Goal: Information Seeking & Learning: Learn about a topic

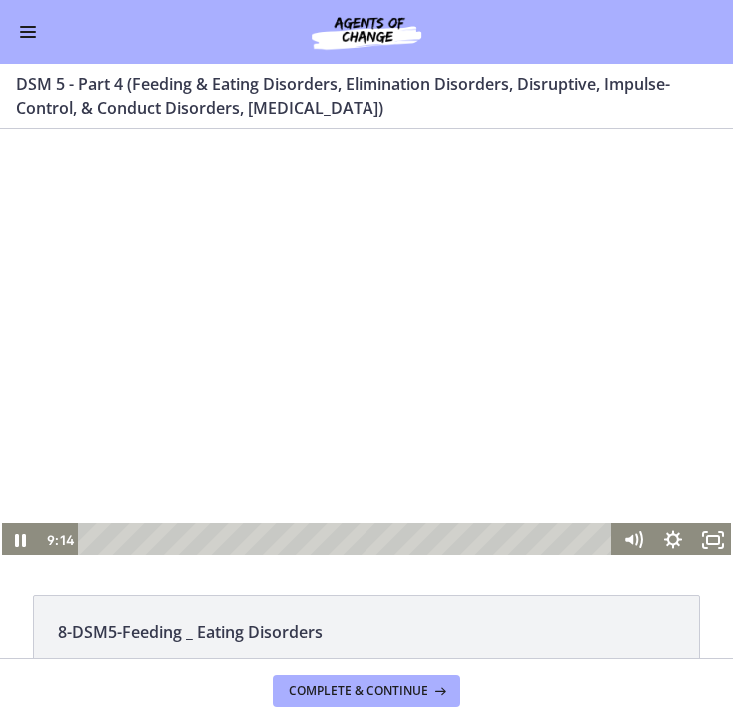
click at [506, 361] on div at bounding box center [366, 351] width 733 height 412
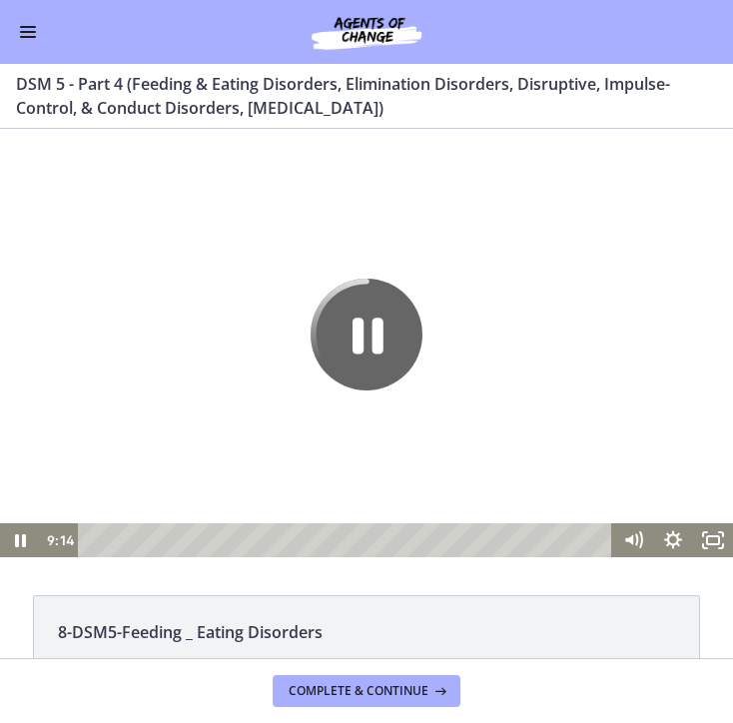
click at [382, 345] on icon "Pause" at bounding box center [366, 334] width 112 height 112
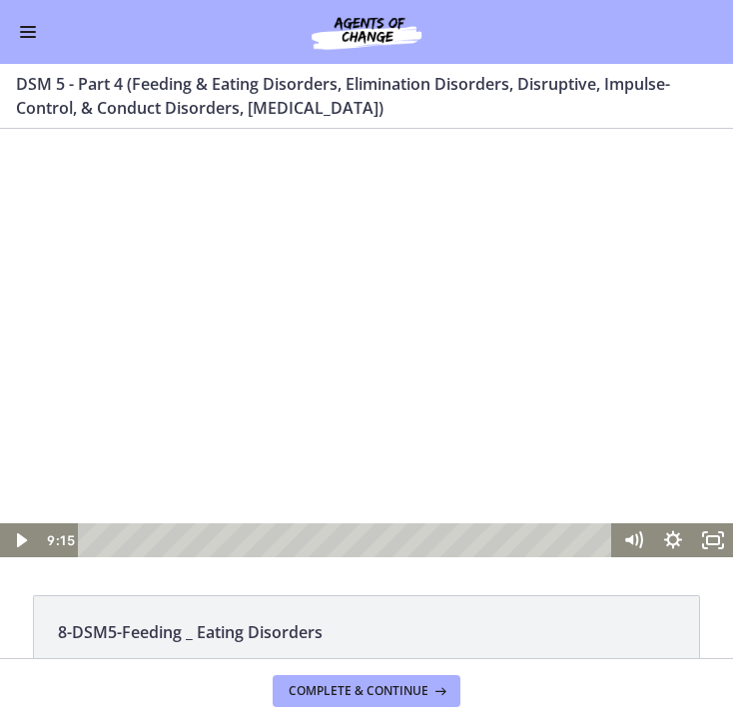
click at [298, 339] on div at bounding box center [366, 351] width 733 height 412
click at [355, 343] on div at bounding box center [366, 351] width 733 height 412
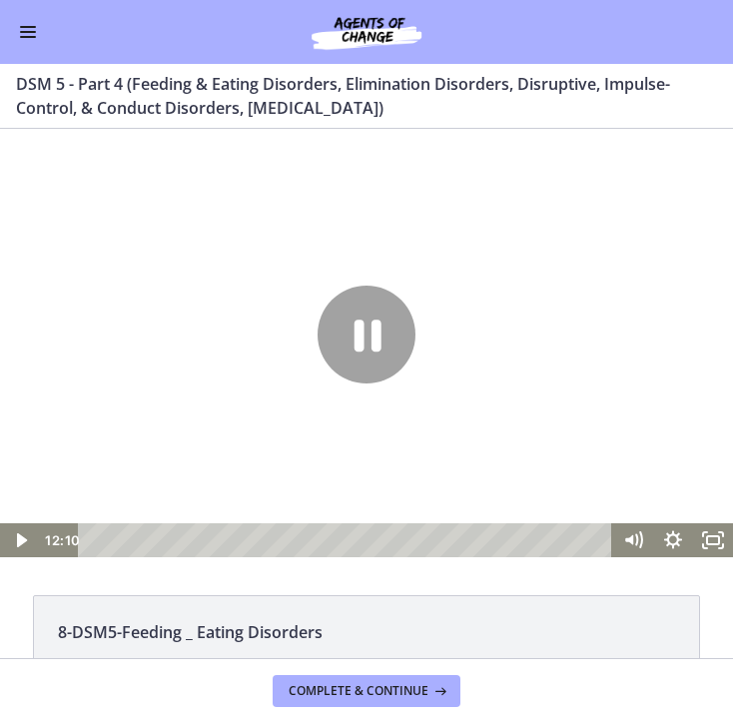
click at [355, 343] on div at bounding box center [366, 351] width 733 height 412
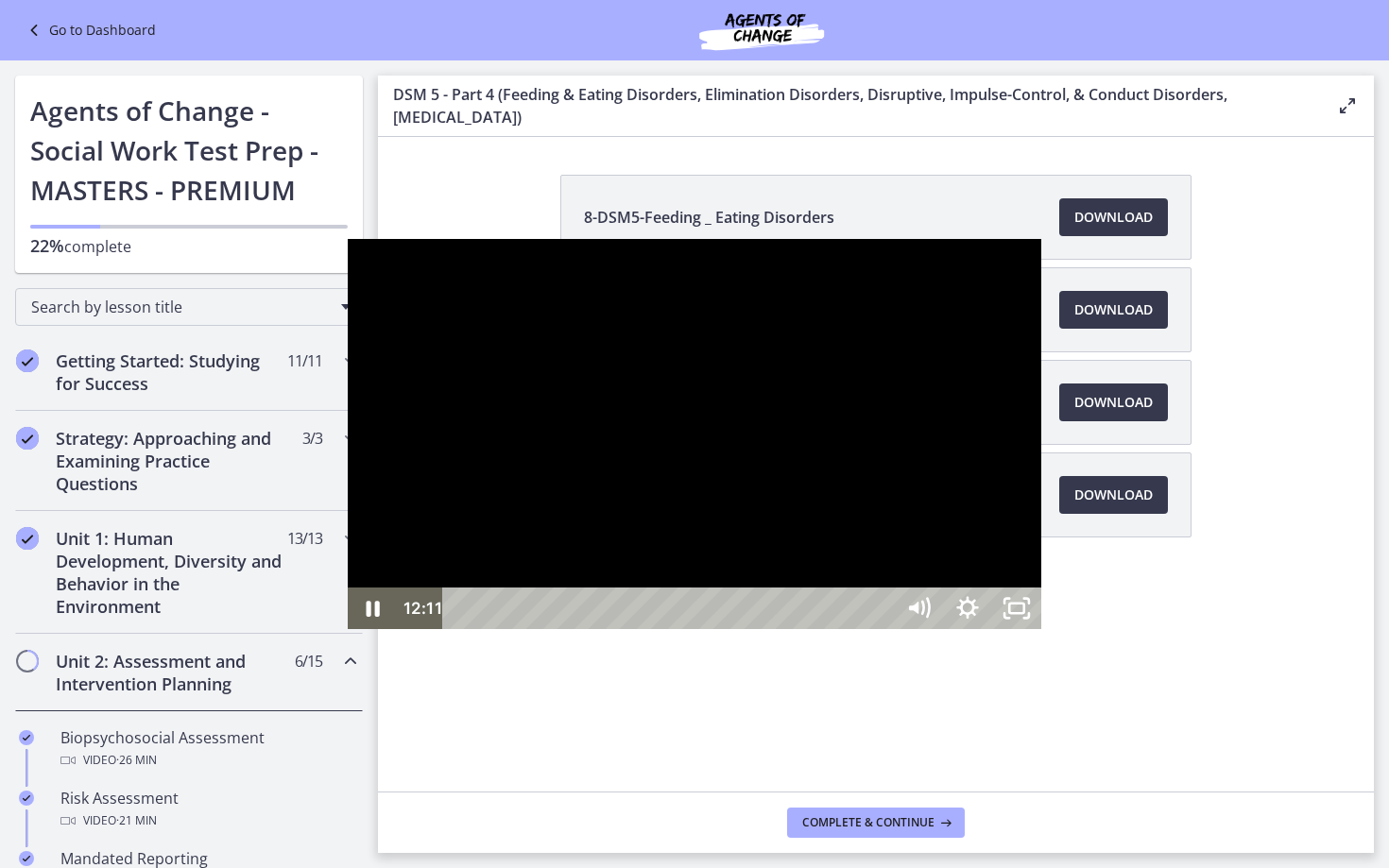
click at [684, 384] on div at bounding box center [694, 434] width 694 height 390
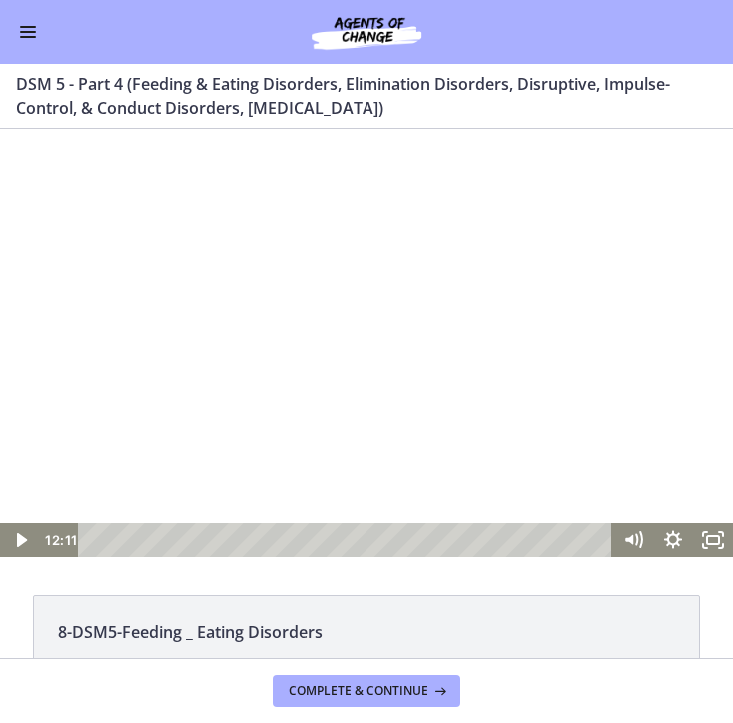
click at [356, 397] on div at bounding box center [366, 351] width 733 height 412
click at [386, 376] on div at bounding box center [366, 351] width 733 height 412
click at [283, 357] on div at bounding box center [366, 351] width 733 height 412
click at [18, 546] on icon "Pause" at bounding box center [20, 540] width 11 height 13
click at [18, 546] on icon "Play Video" at bounding box center [21, 540] width 10 height 14
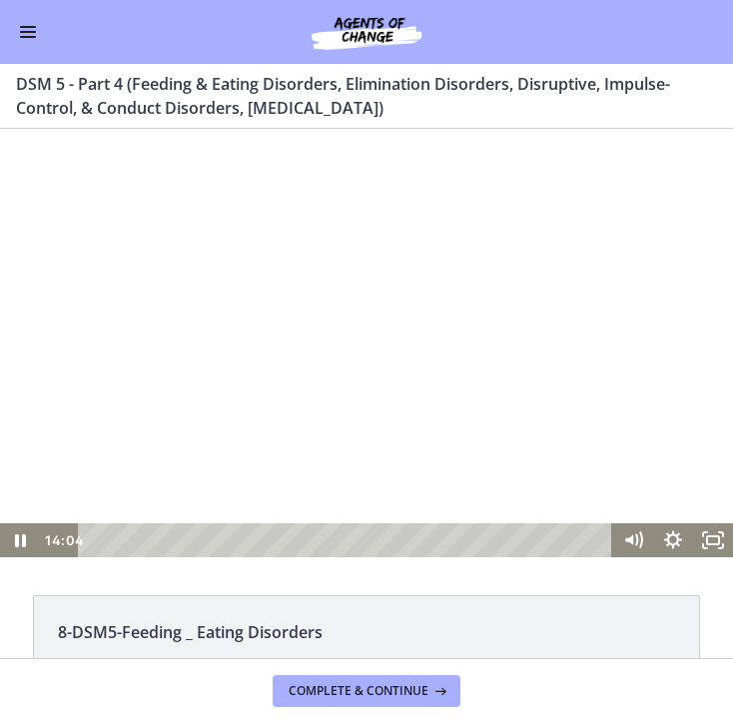
click at [194, 449] on div at bounding box center [366, 351] width 733 height 412
click at [327, 282] on div at bounding box center [366, 351] width 733 height 412
click at [383, 357] on div at bounding box center [366, 351] width 733 height 412
click at [592, 382] on div at bounding box center [366, 351] width 733 height 412
click at [385, 303] on div at bounding box center [366, 351] width 733 height 412
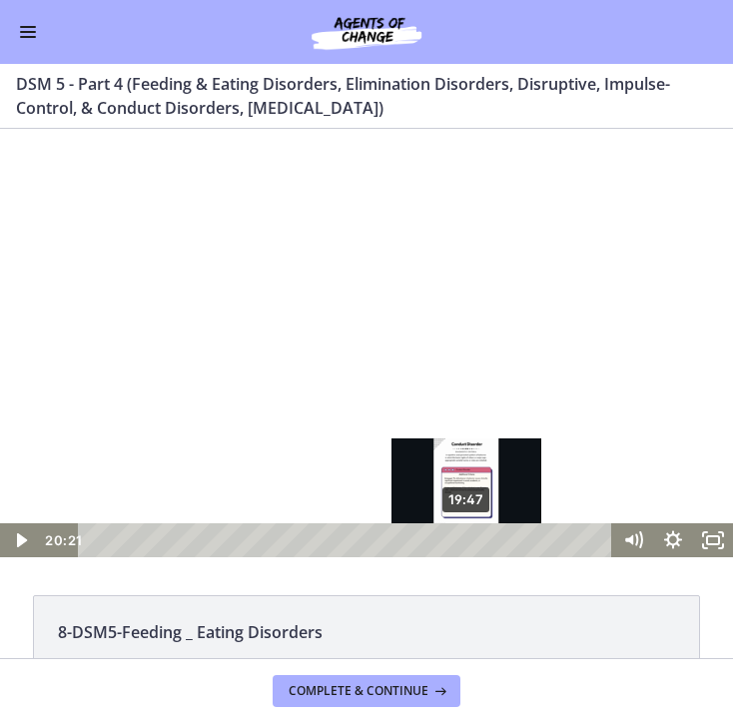
click at [468, 540] on div "19:47" at bounding box center [348, 540] width 510 height 34
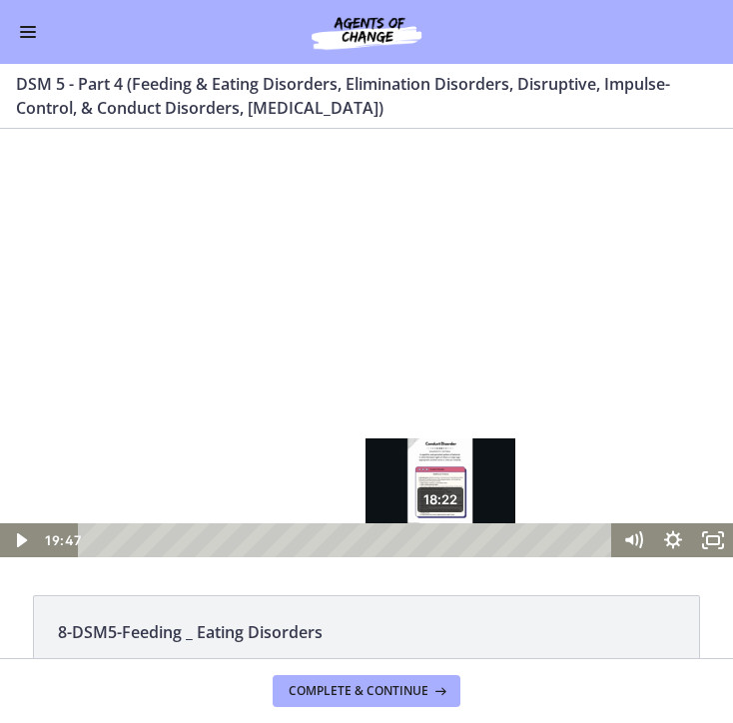
click at [442, 540] on div "18:22" at bounding box center [348, 540] width 510 height 34
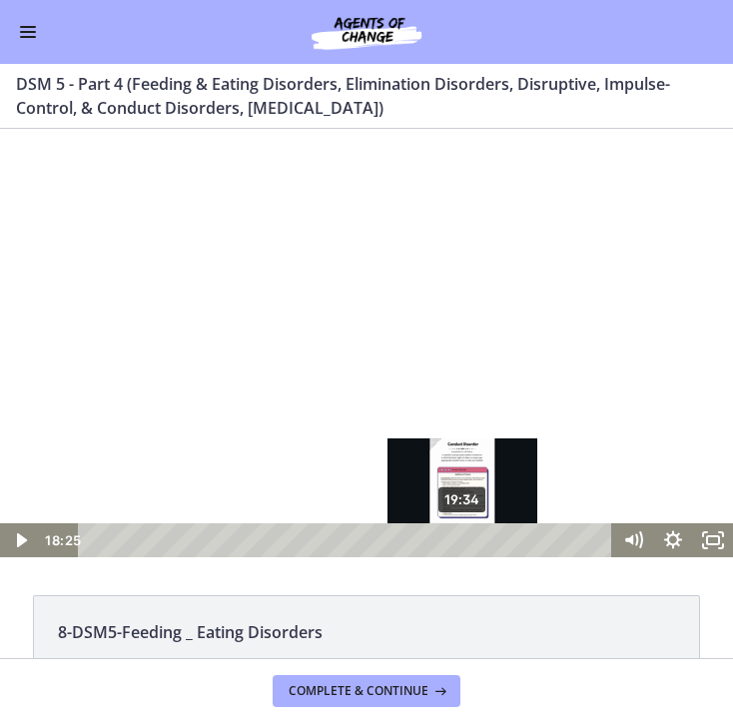
click at [465, 536] on div "19:34" at bounding box center [348, 540] width 510 height 34
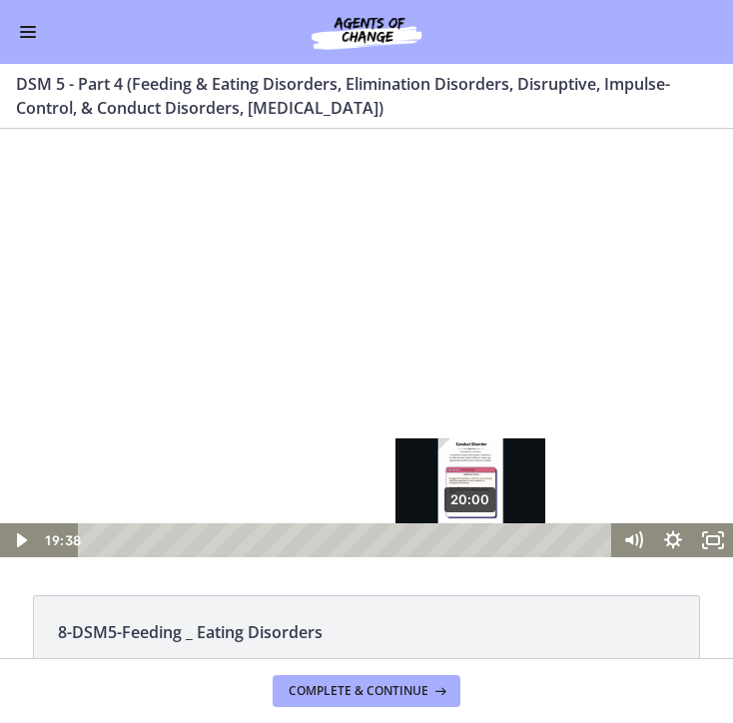
click at [472, 536] on div "20:00" at bounding box center [348, 540] width 510 height 34
click at [479, 536] on div "20:15" at bounding box center [348, 540] width 510 height 34
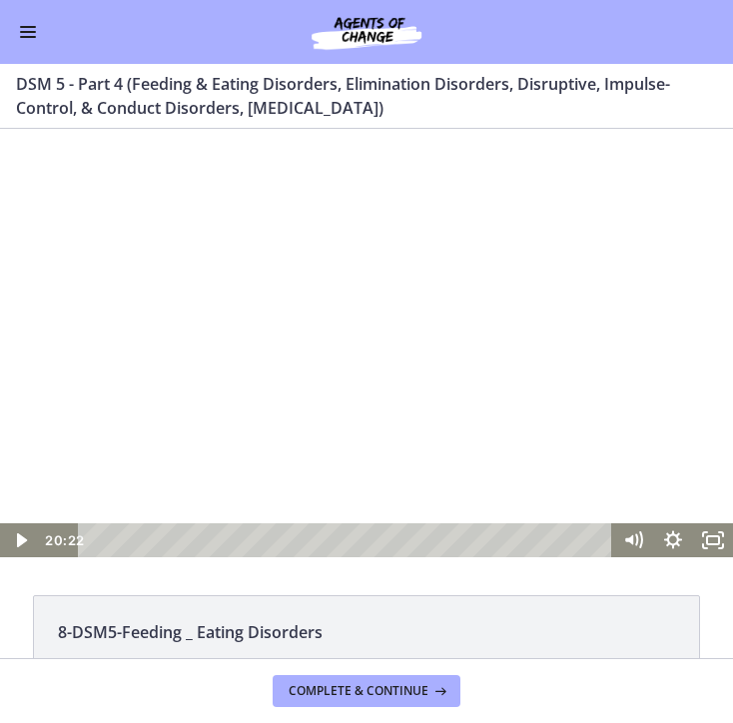
click at [282, 411] on div at bounding box center [366, 351] width 733 height 412
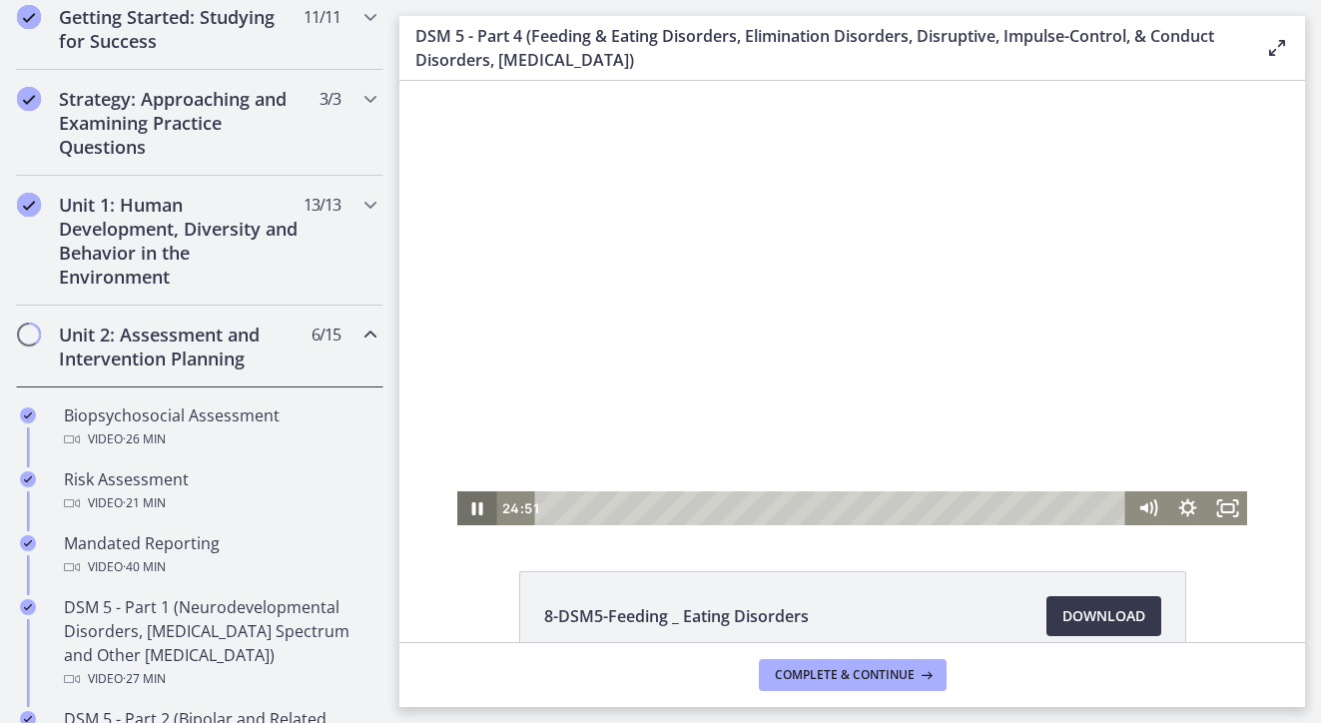
click at [474, 511] on icon "Pause" at bounding box center [477, 508] width 11 height 13
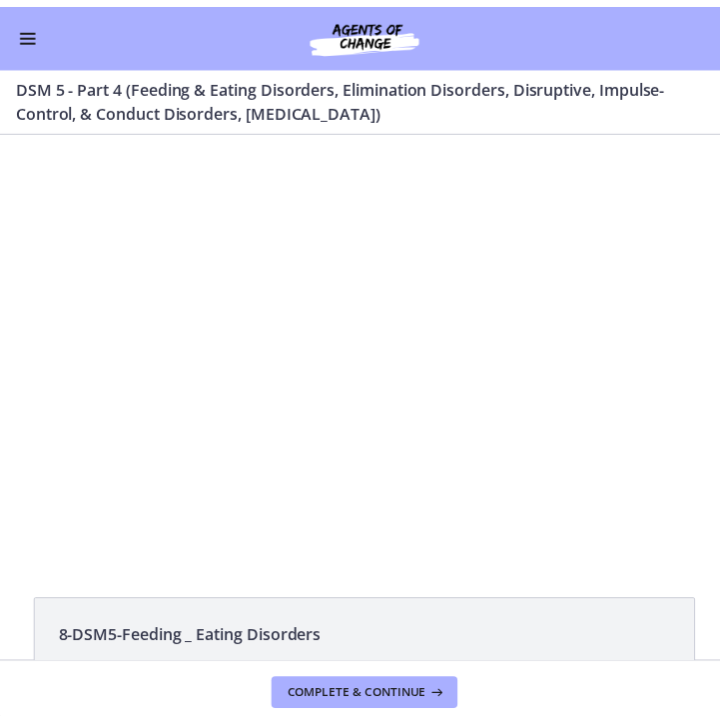
scroll to position [361, 0]
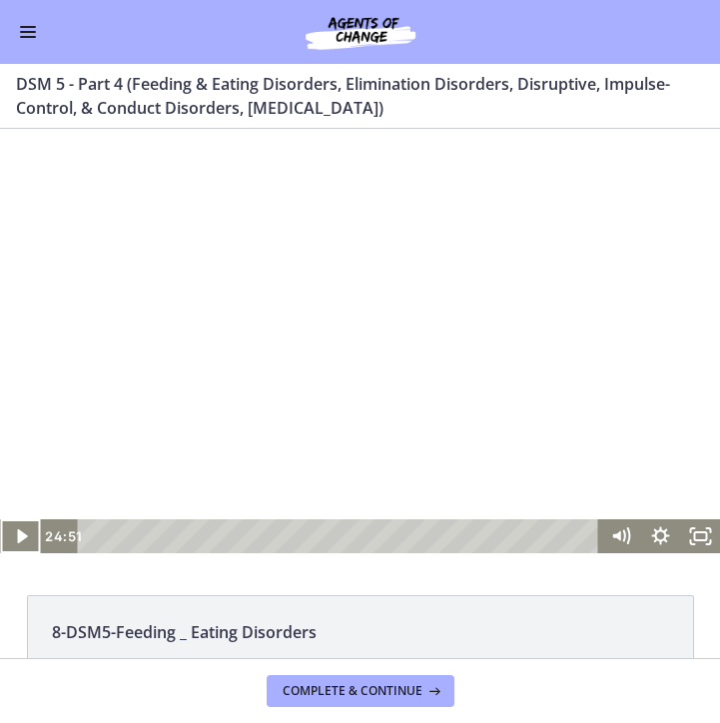
click at [157, 434] on div at bounding box center [360, 351] width 720 height 405
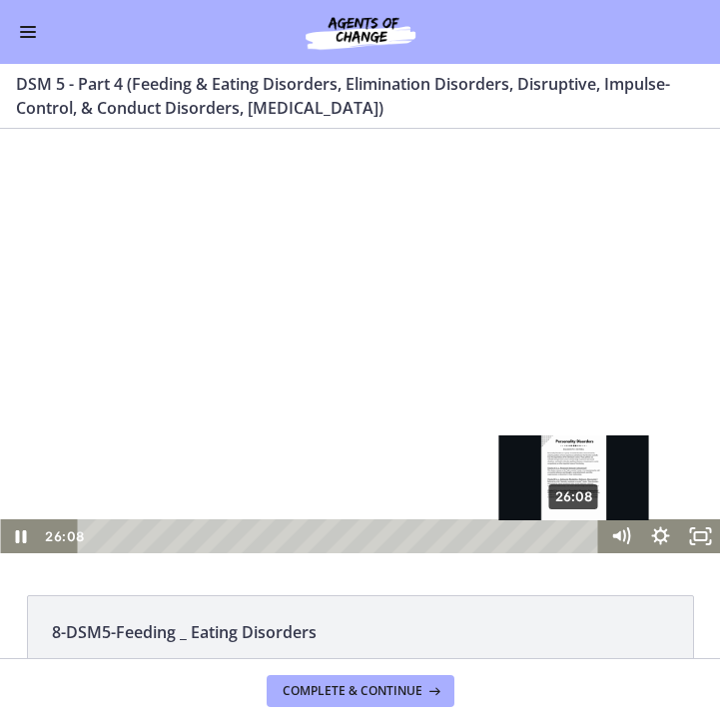
click at [576, 538] on div "26:08" at bounding box center [341, 536] width 497 height 34
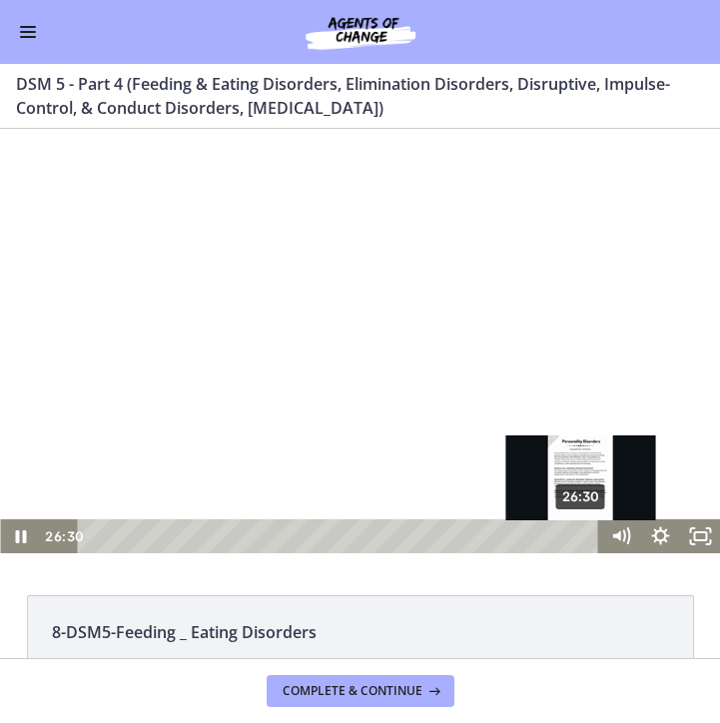
click at [583, 537] on div "26:30" at bounding box center [341, 536] width 497 height 34
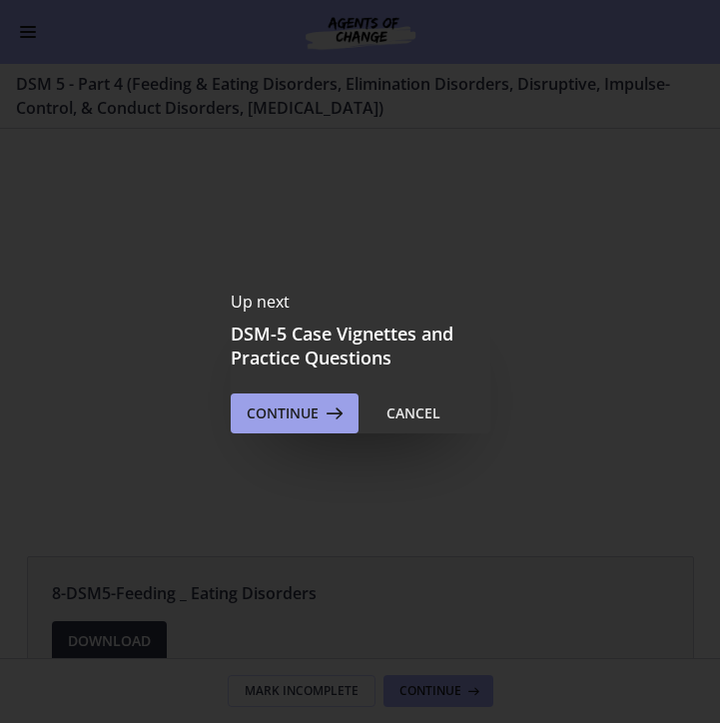
click at [307, 409] on span "Continue" at bounding box center [283, 413] width 72 height 24
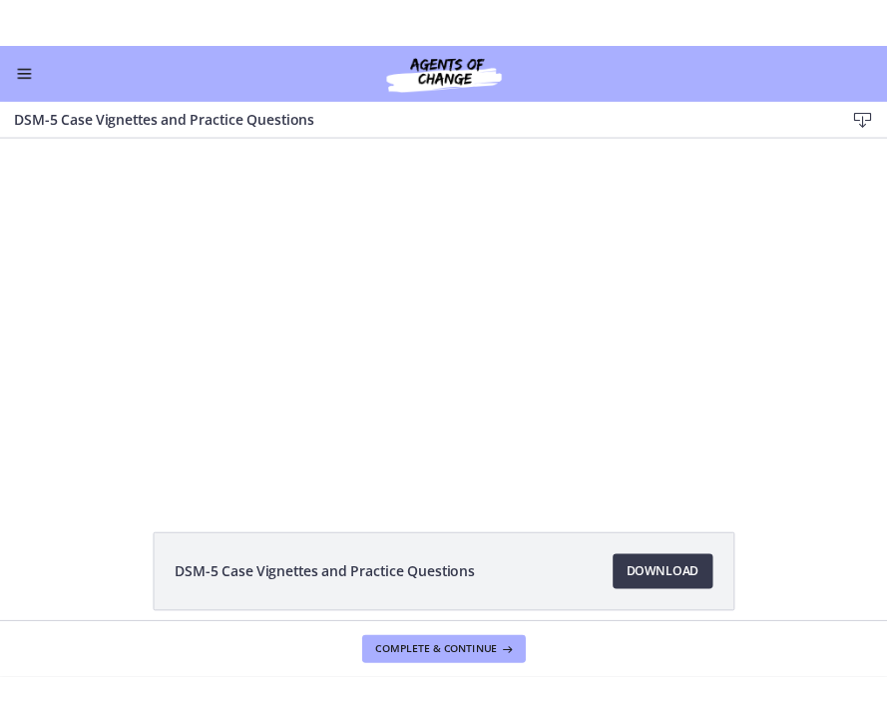
scroll to position [1249, 0]
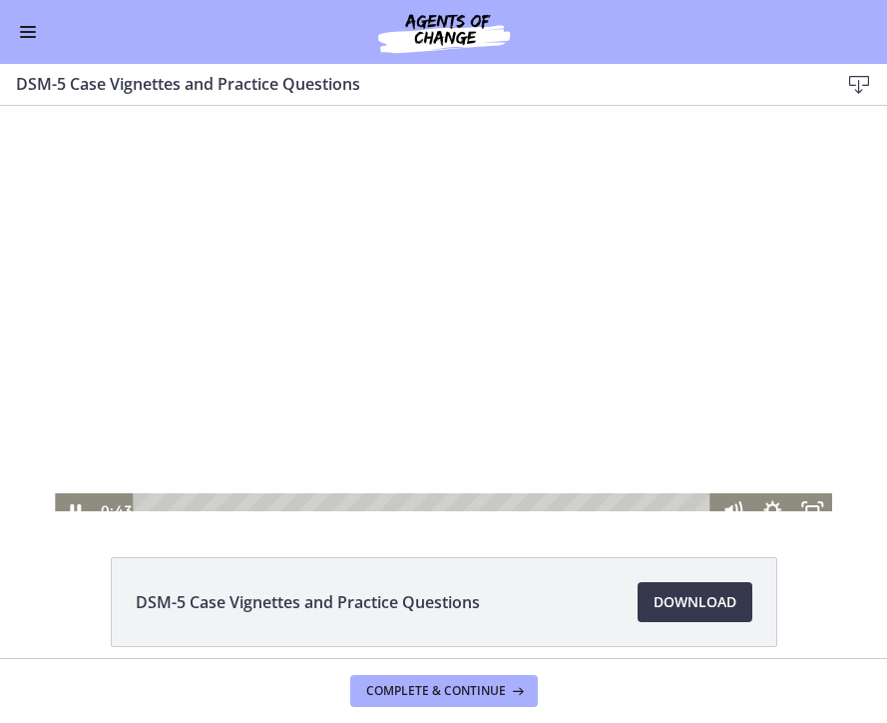
click at [276, 365] on div at bounding box center [444, 308] width 778 height 437
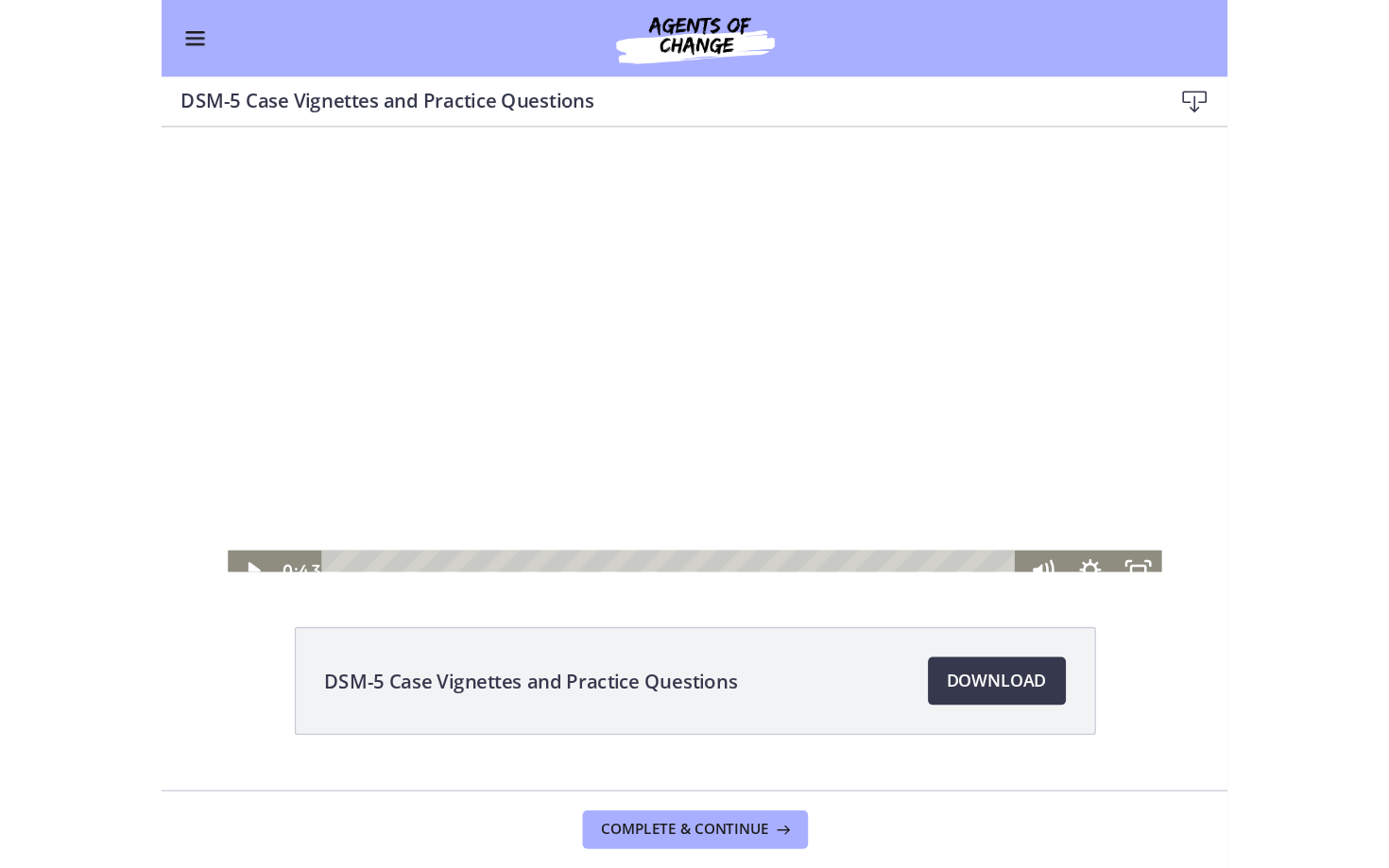
scroll to position [37, 0]
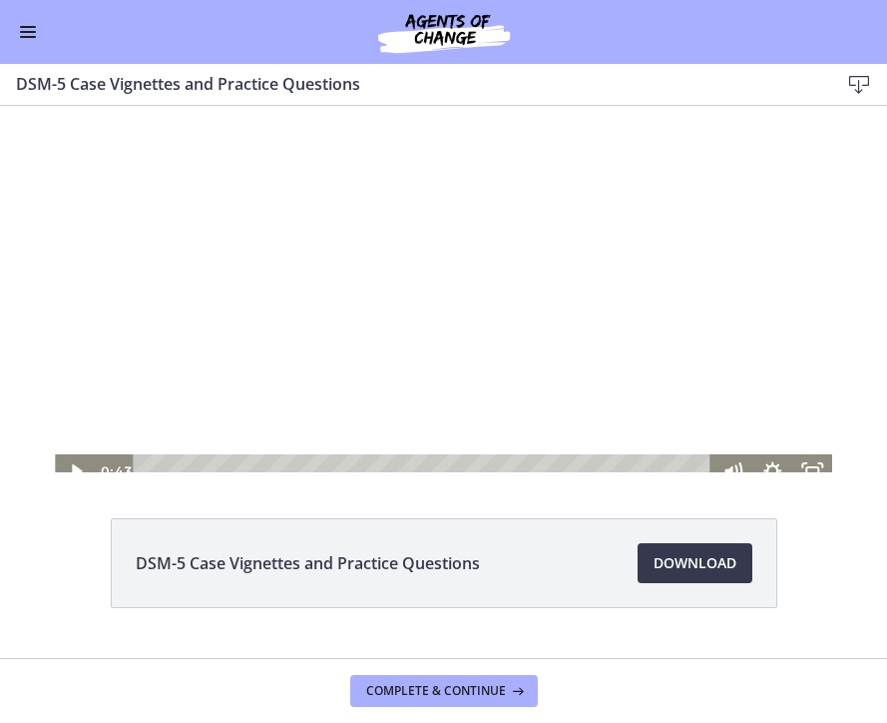
click at [255, 417] on div at bounding box center [444, 269] width 778 height 437
click at [822, 466] on icon "Fullscreen" at bounding box center [821, 463] width 5 height 5
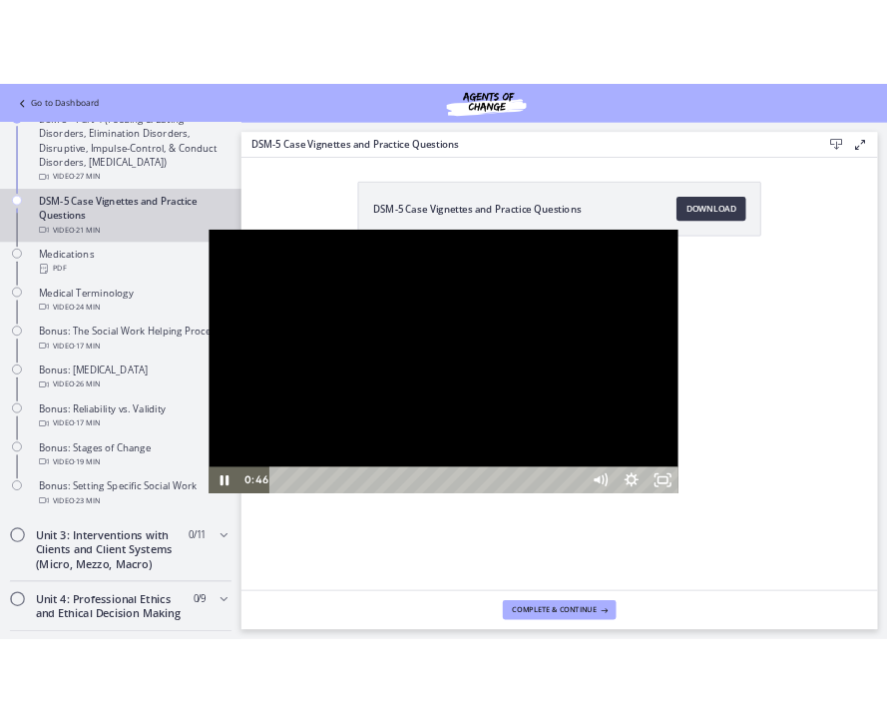
scroll to position [1253, 0]
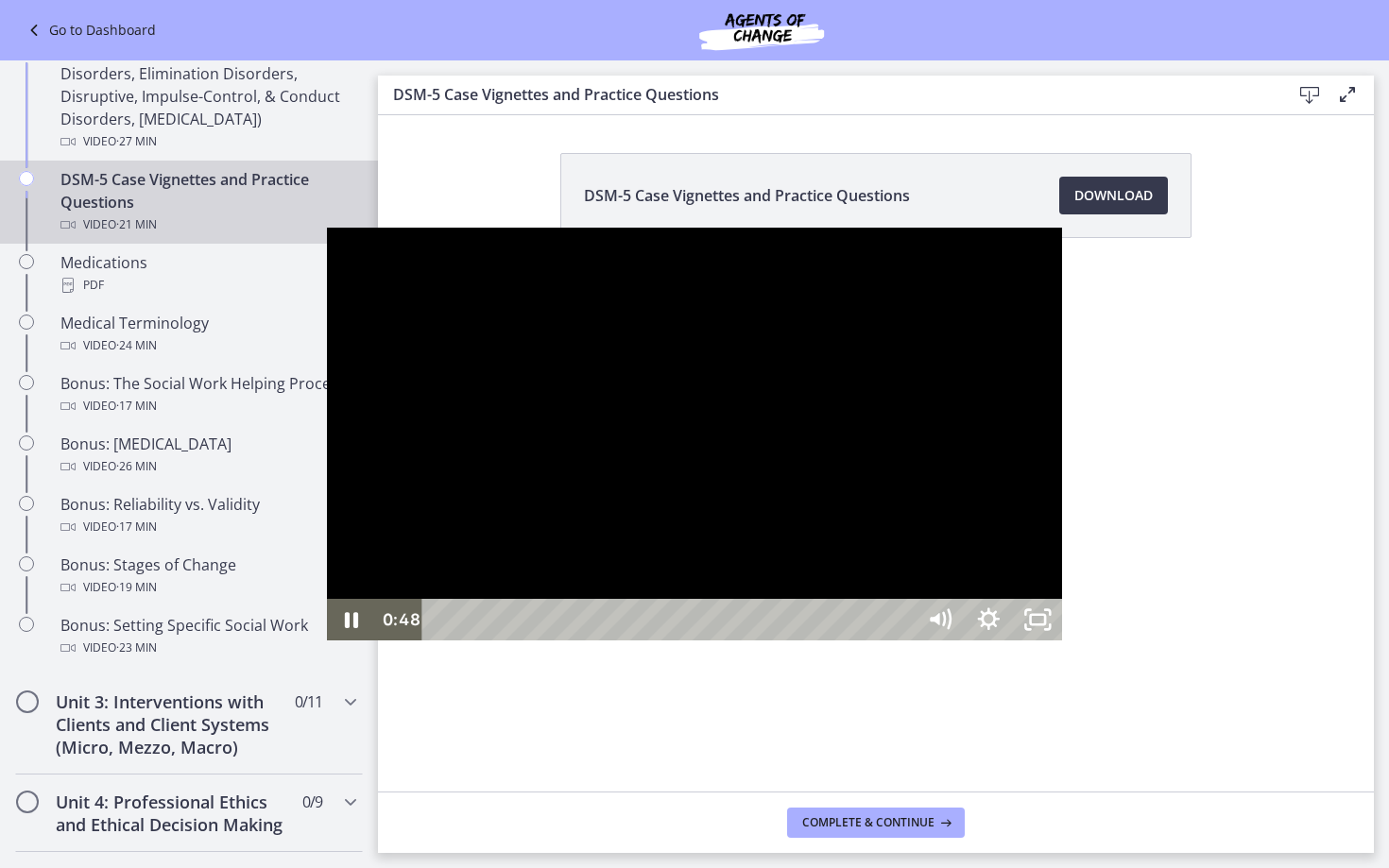
click at [380, 634] on div at bounding box center [695, 434] width 737 height 414
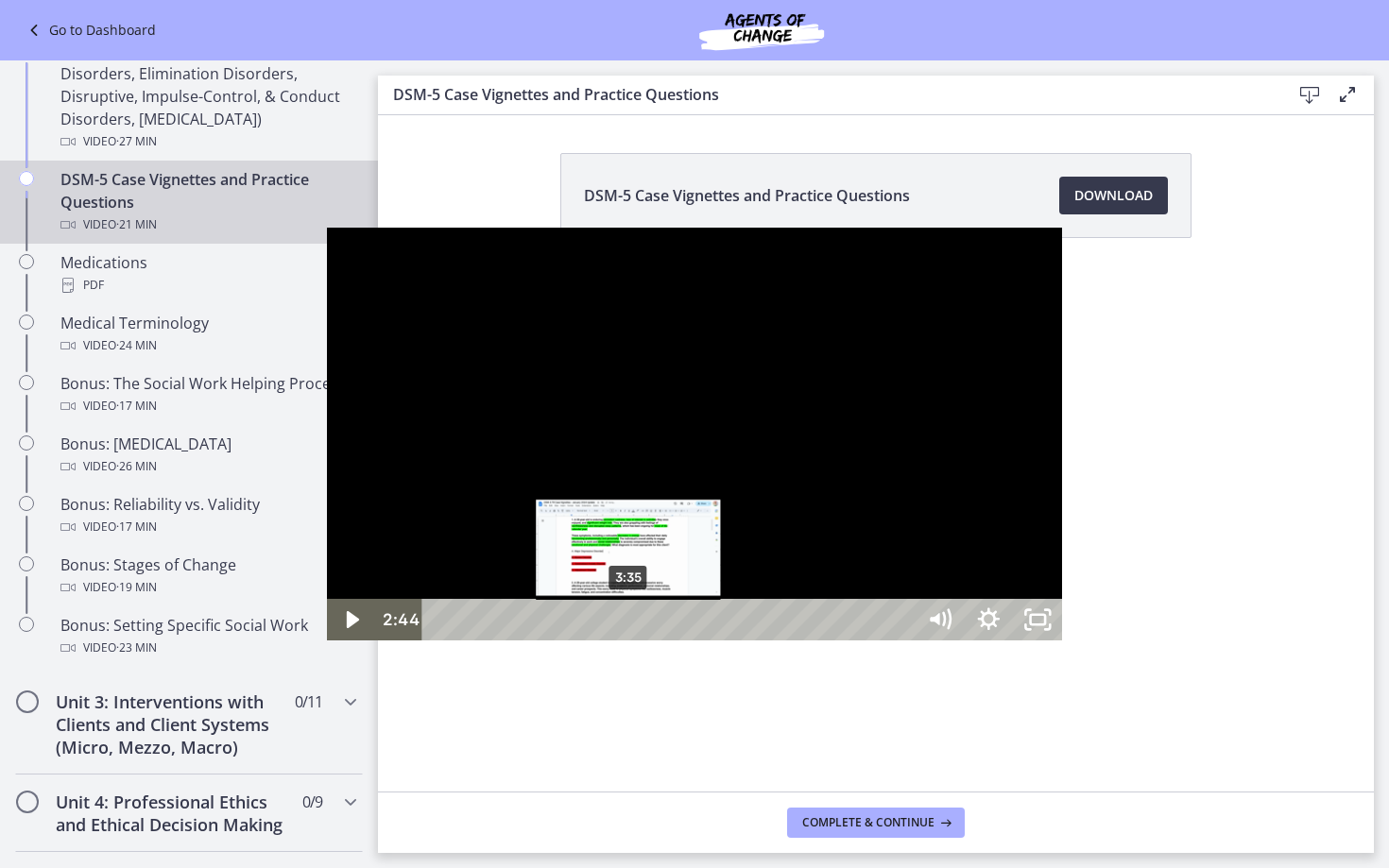
click at [439, 641] on div "3:35" at bounding box center [670, 620] width 463 height 42
click at [439, 641] on div "3:51" at bounding box center [670, 620] width 463 height 42
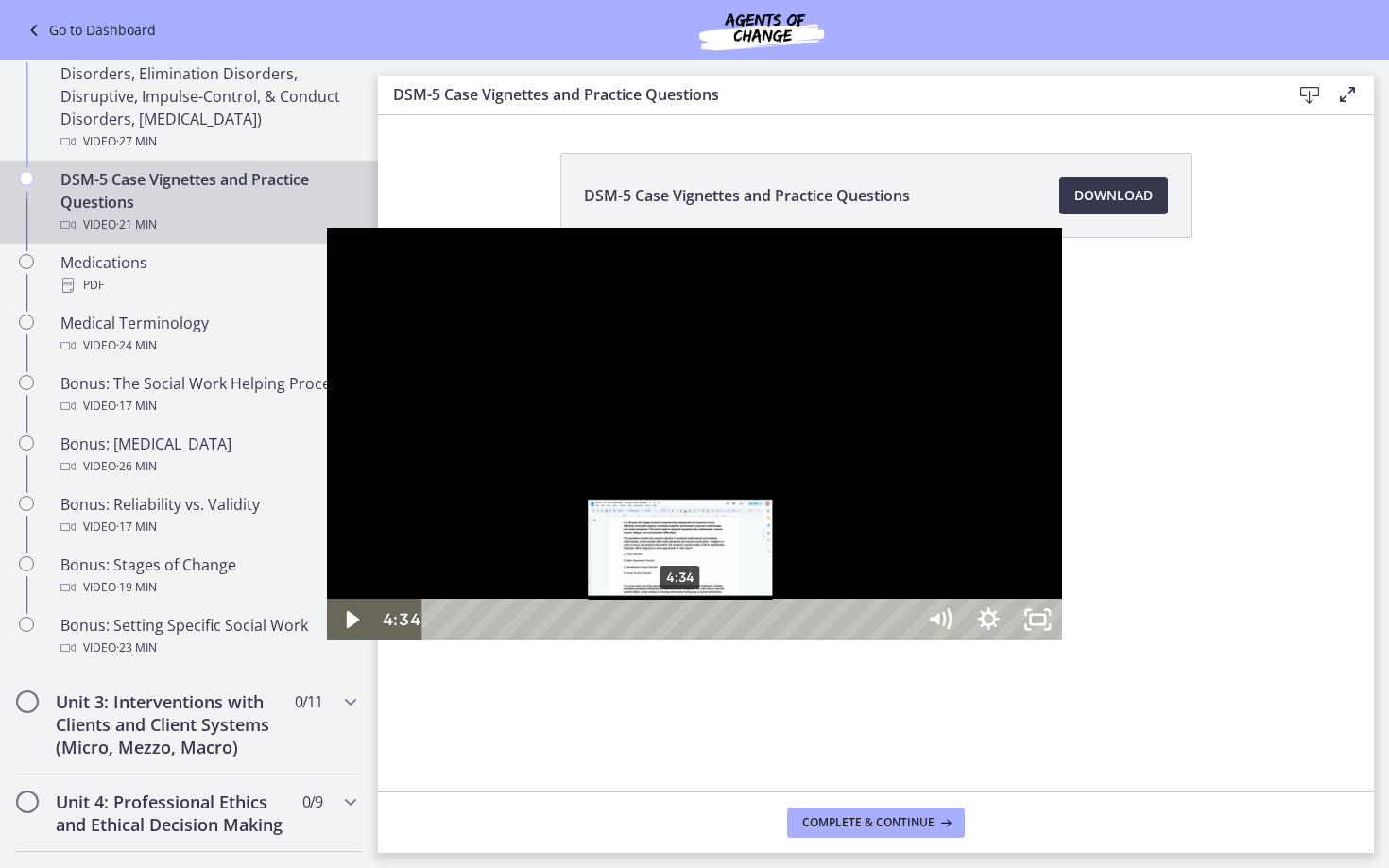
click at [439, 641] on div "4:34" at bounding box center [670, 620] width 463 height 42
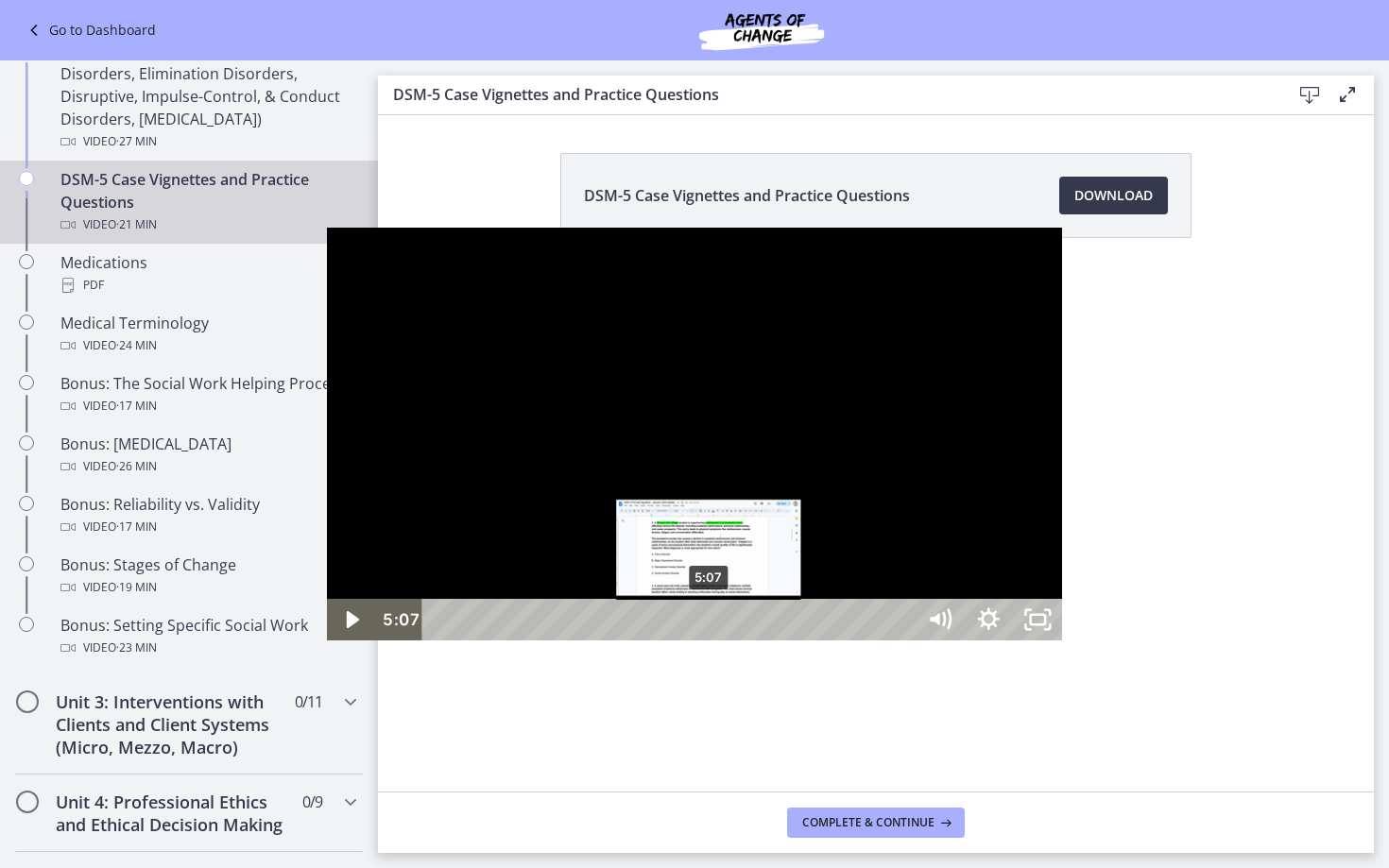
click at [439, 641] on div "5:07" at bounding box center [670, 620] width 463 height 42
click at [439, 641] on div "4:51" at bounding box center [670, 620] width 463 height 42
click at [688, 628] on div "Playbar" at bounding box center [695, 620] width 14 height 14
click at [439, 641] on div "5:20" at bounding box center [670, 620] width 463 height 42
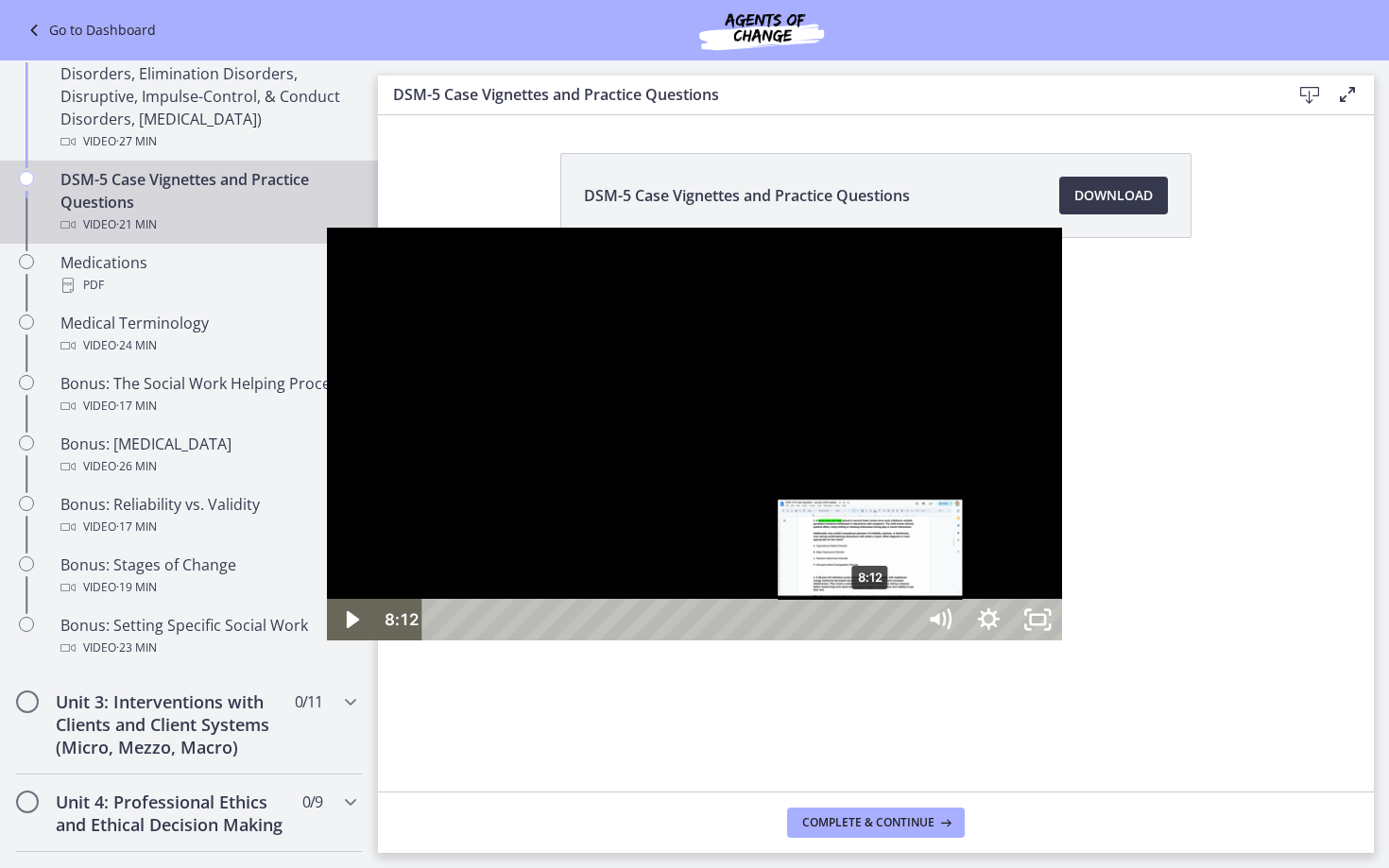
click at [546, 641] on div "8:12" at bounding box center [670, 620] width 463 height 42
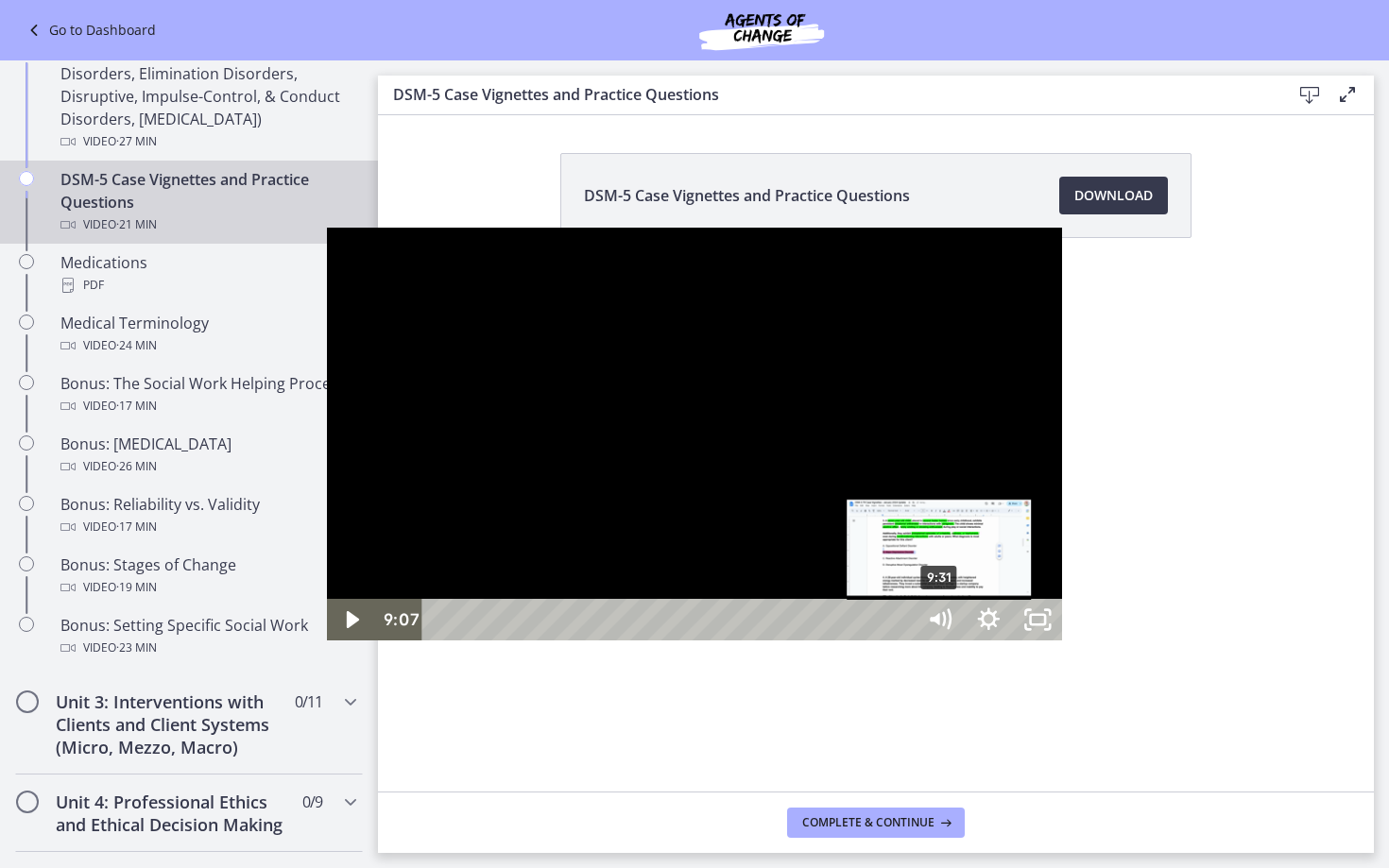
click at [616, 641] on div "9:31" at bounding box center [670, 620] width 463 height 42
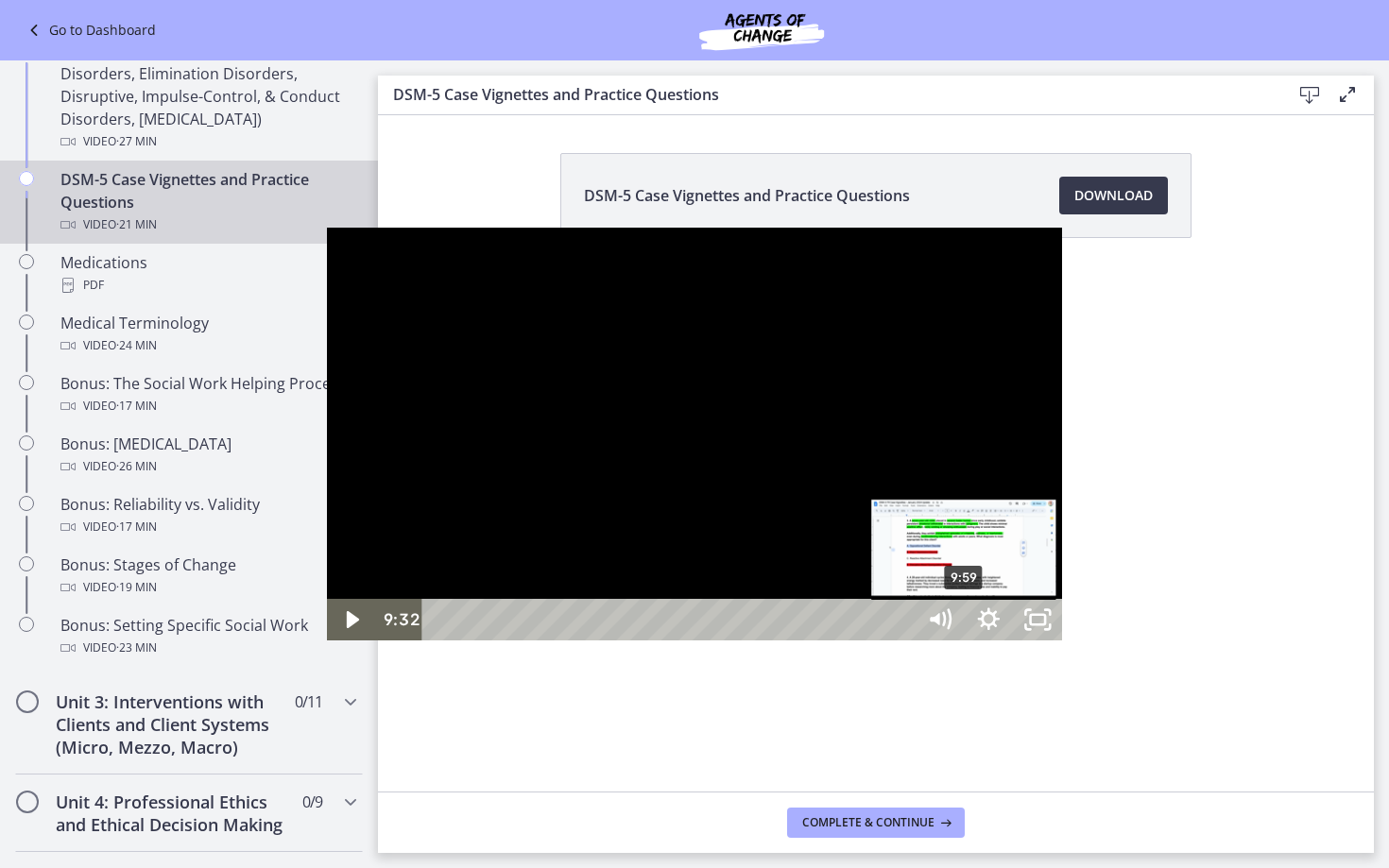
click at [640, 641] on div "9:59" at bounding box center [670, 620] width 463 height 42
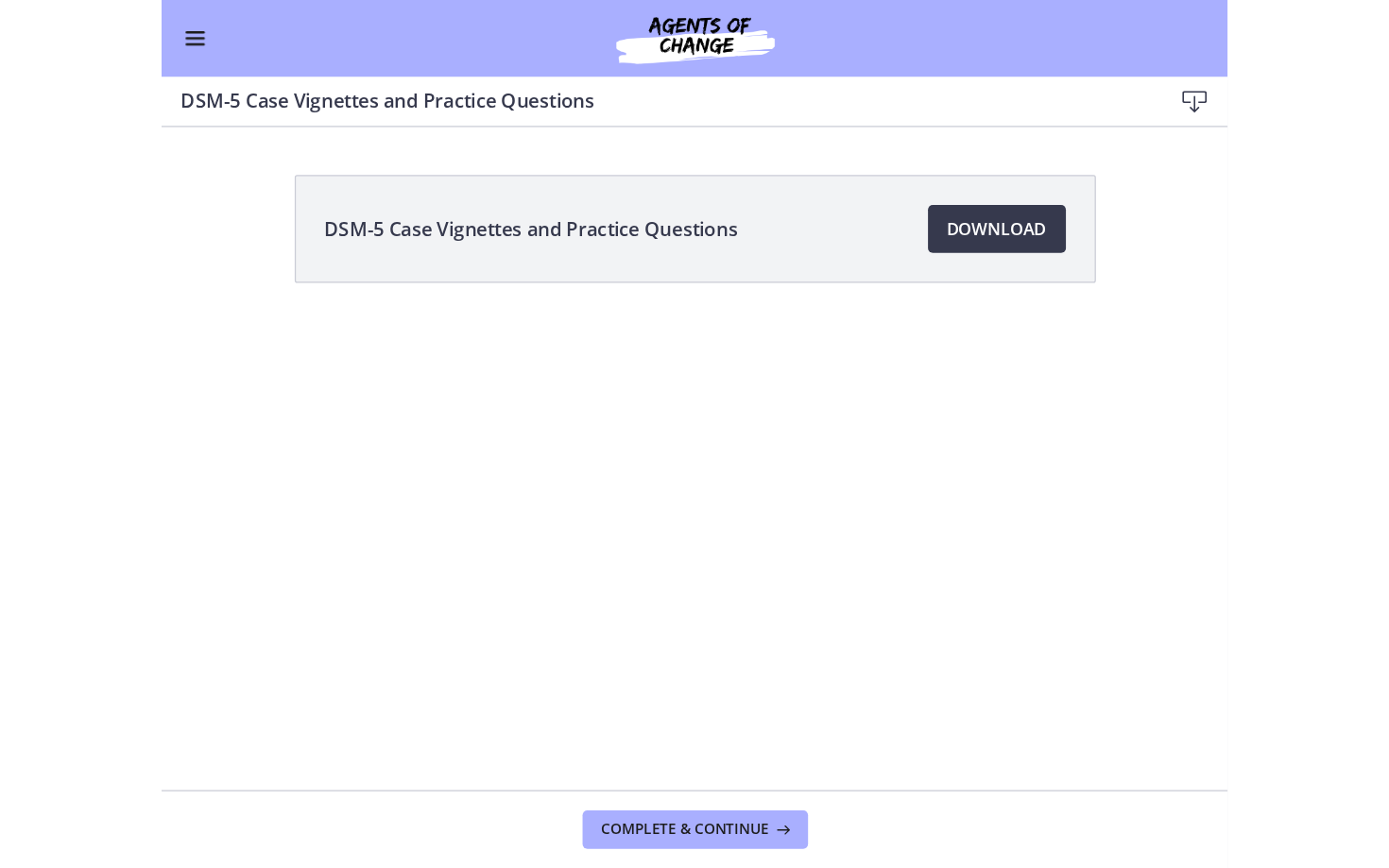
scroll to position [1269, 0]
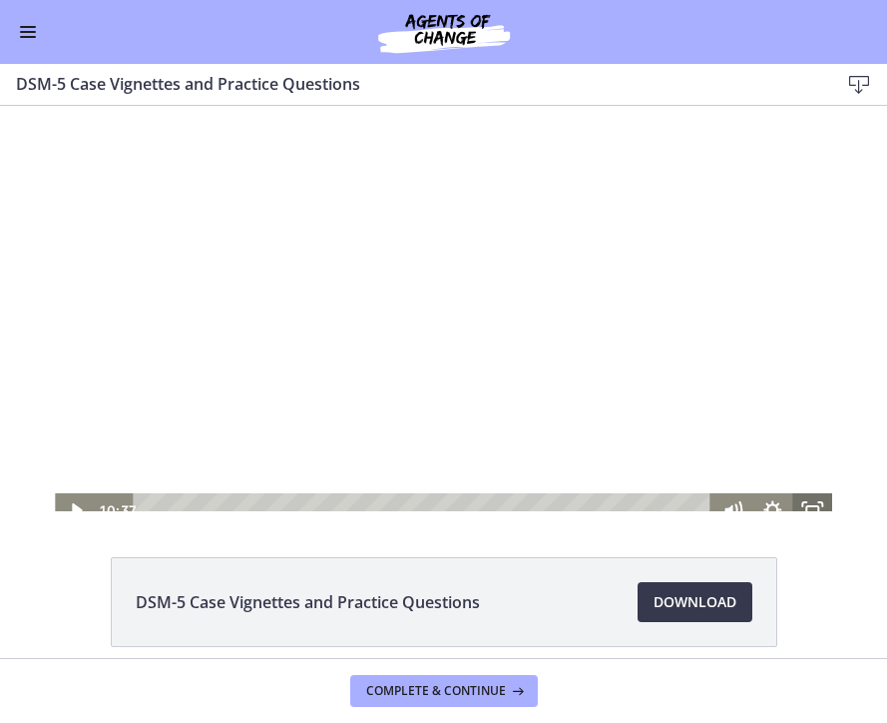
click at [813, 504] on icon "Fullscreen" at bounding box center [813, 510] width 40 height 34
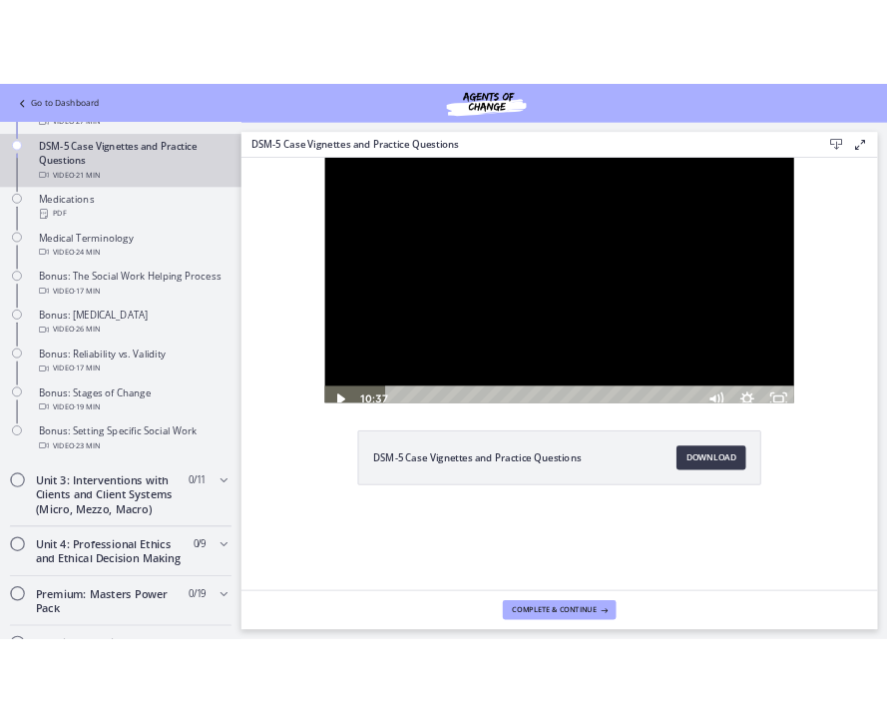
scroll to position [1345, 0]
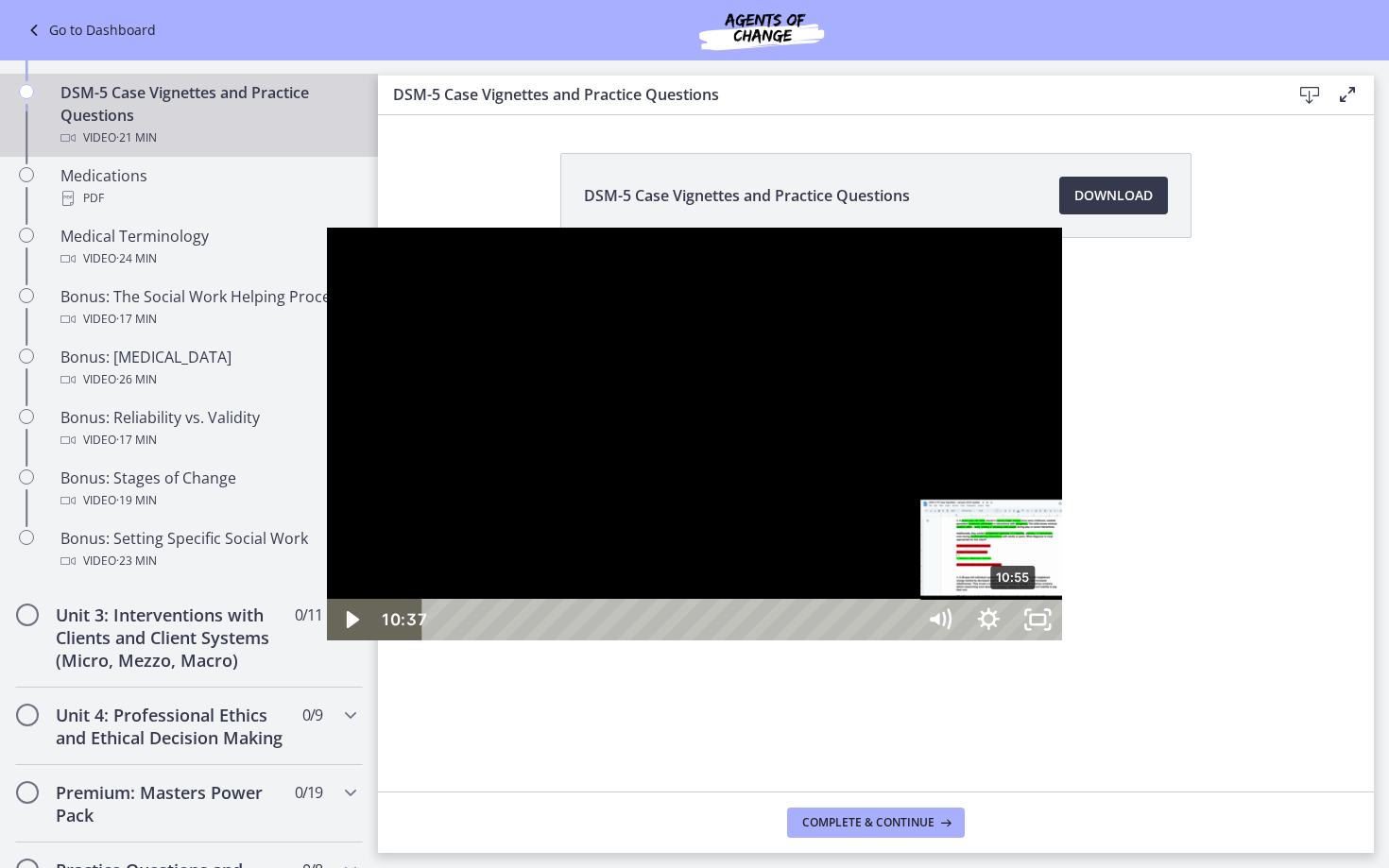
click at [690, 641] on div "10:55" at bounding box center [670, 620] width 463 height 42
click at [711, 641] on div "11:10" at bounding box center [670, 620] width 463 height 42
click at [733, 641] on div "11:42" at bounding box center [670, 620] width 463 height 42
click at [757, 641] on div "12:11" at bounding box center [670, 620] width 463 height 42
click at [785, 641] on div "12:45" at bounding box center [670, 620] width 463 height 42
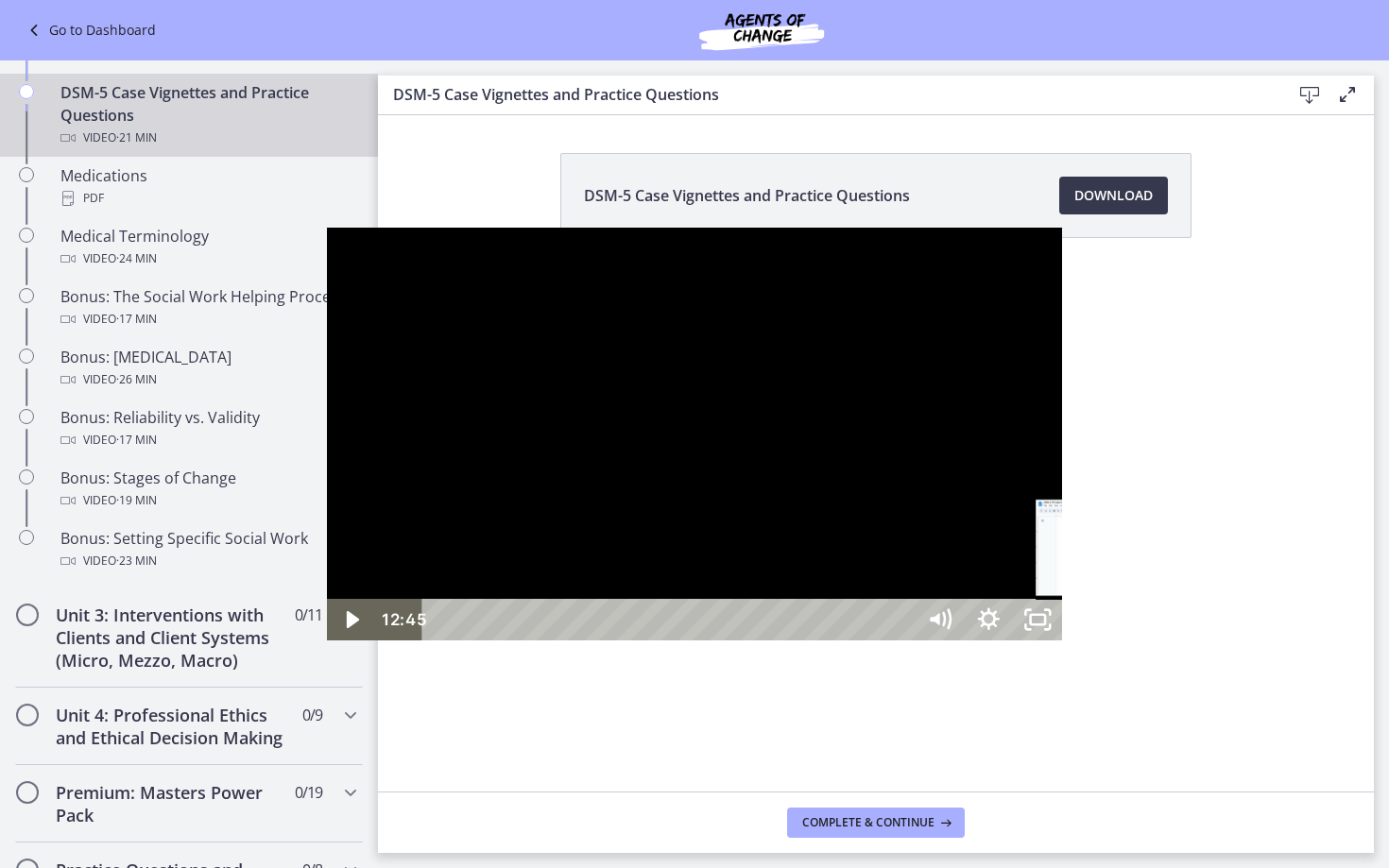
click at [808, 641] on div "13:06" at bounding box center [670, 620] width 463 height 42
click at [838, 641] on div "13:43" at bounding box center [670, 620] width 463 height 42
click at [872, 641] on div "14:23" at bounding box center [670, 620] width 463 height 42
click at [896, 641] on div "14:51" at bounding box center [670, 620] width 463 height 42
click at [902, 641] on div "15:14" at bounding box center [670, 620] width 463 height 42
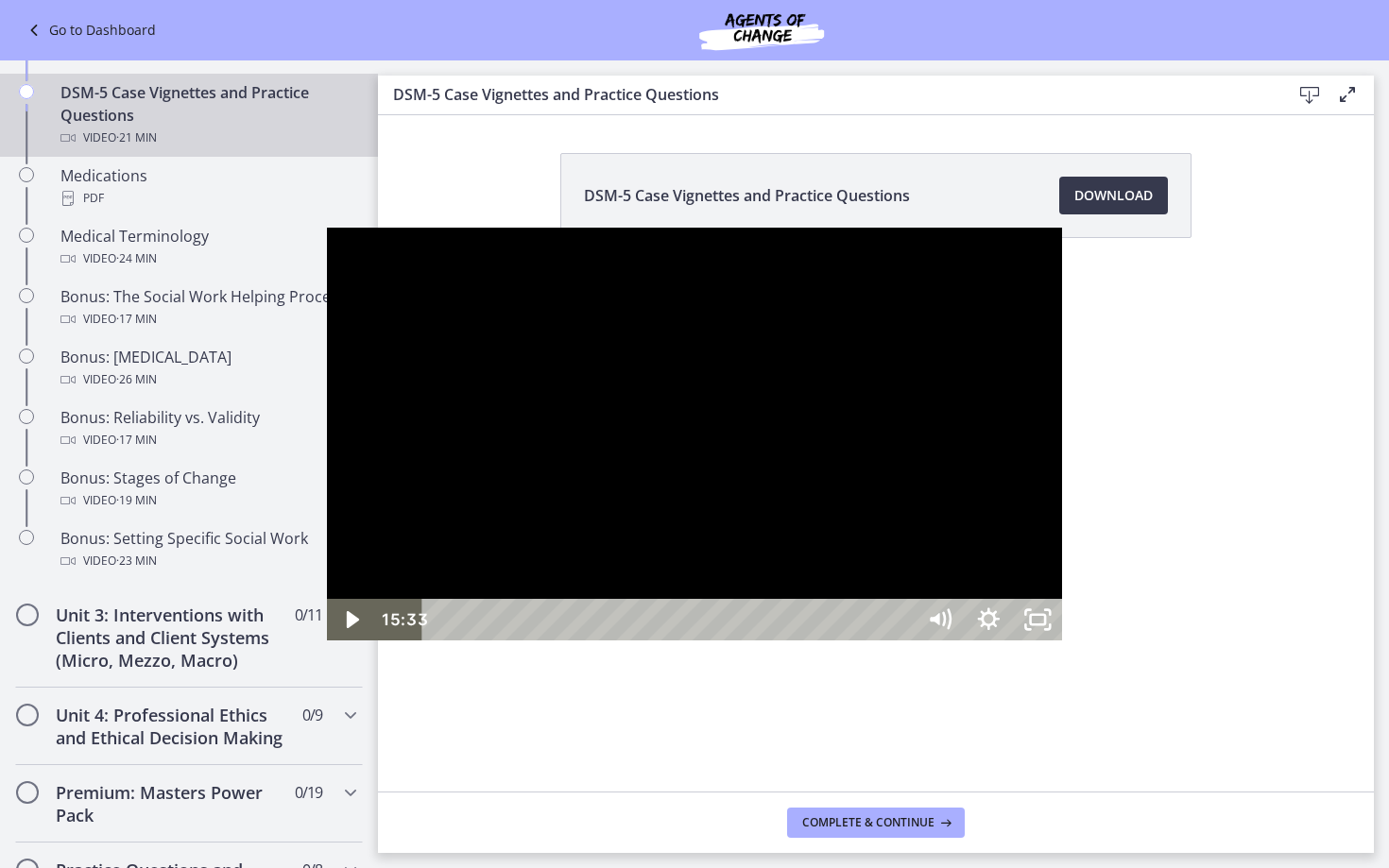
click at [902, 641] on div "15:33" at bounding box center [670, 620] width 463 height 42
click at [902, 641] on div "16:04" at bounding box center [670, 620] width 463 height 42
click at [902, 641] on div "17:38" at bounding box center [670, 620] width 463 height 42
click at [902, 641] on div "18:28" at bounding box center [670, 620] width 463 height 42
click at [902, 641] on div "18:47" at bounding box center [670, 620] width 463 height 42
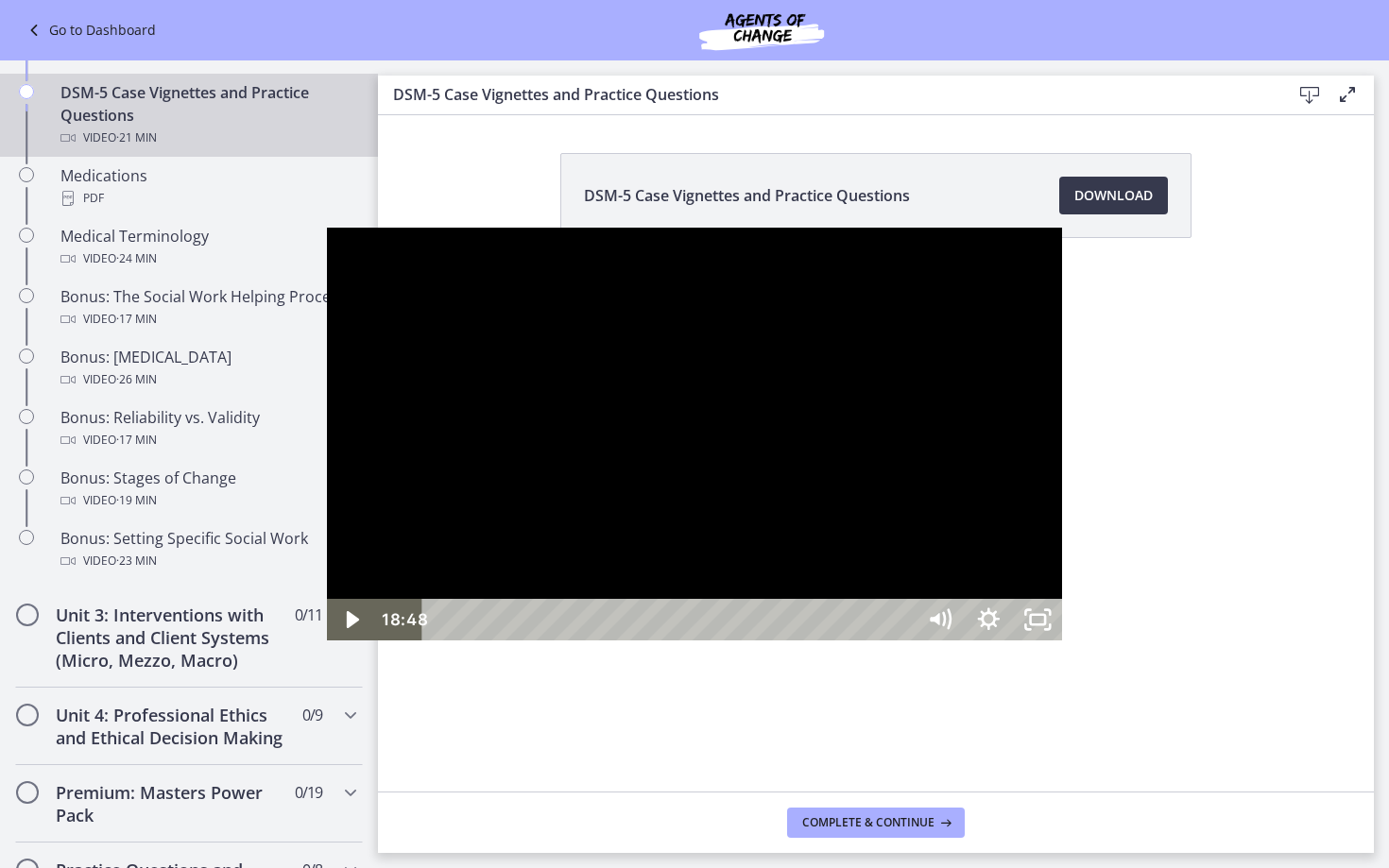
click at [902, 641] on div "19:16" at bounding box center [670, 620] width 463 height 42
click at [902, 641] on div "20:10" at bounding box center [670, 620] width 463 height 42
click at [902, 641] on div "21:01" at bounding box center [670, 620] width 463 height 42
click at [1029, 642] on div at bounding box center [695, 434] width 737 height 414
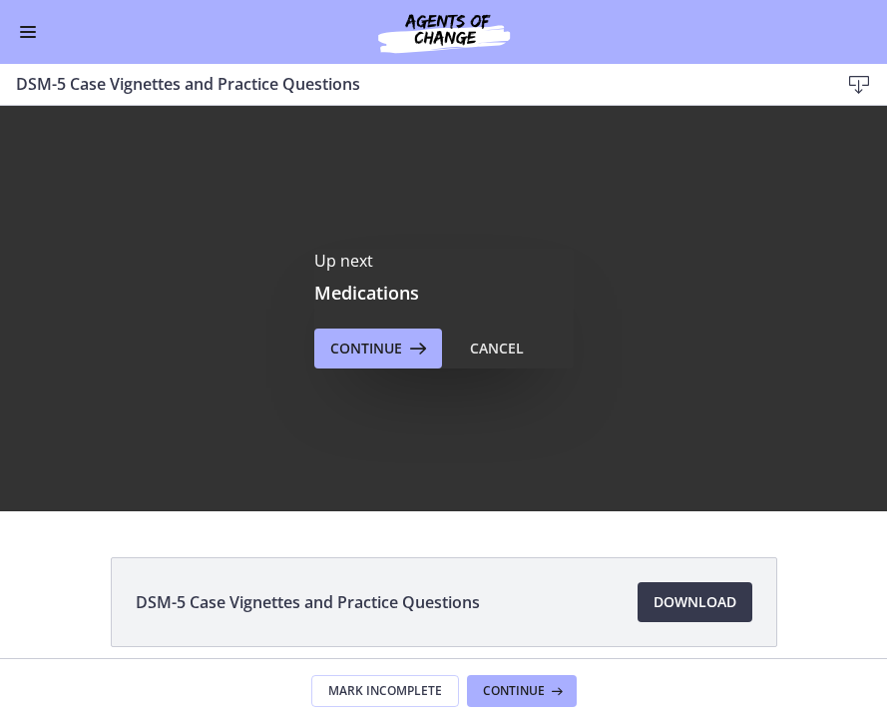
scroll to position [0, 0]
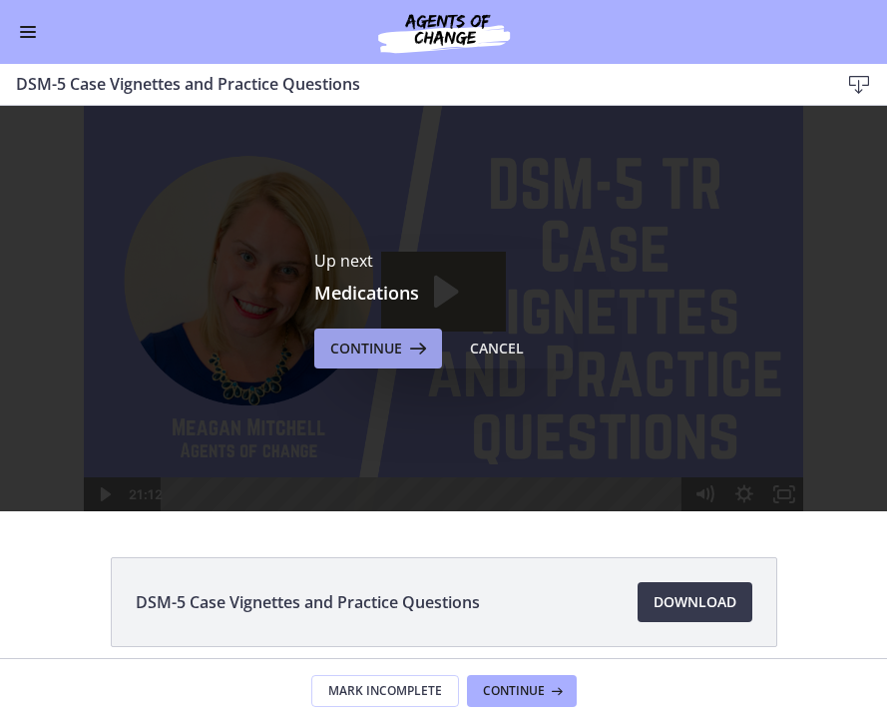
click at [365, 338] on span "Continue" at bounding box center [366, 348] width 72 height 24
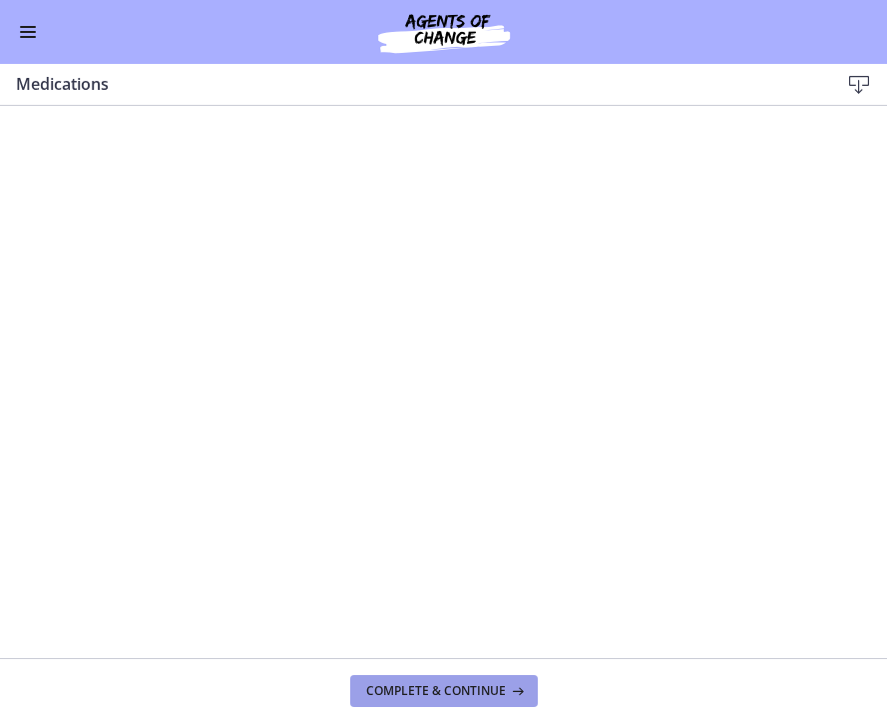
click at [452, 676] on button "Complete & continue" at bounding box center [444, 691] width 188 height 32
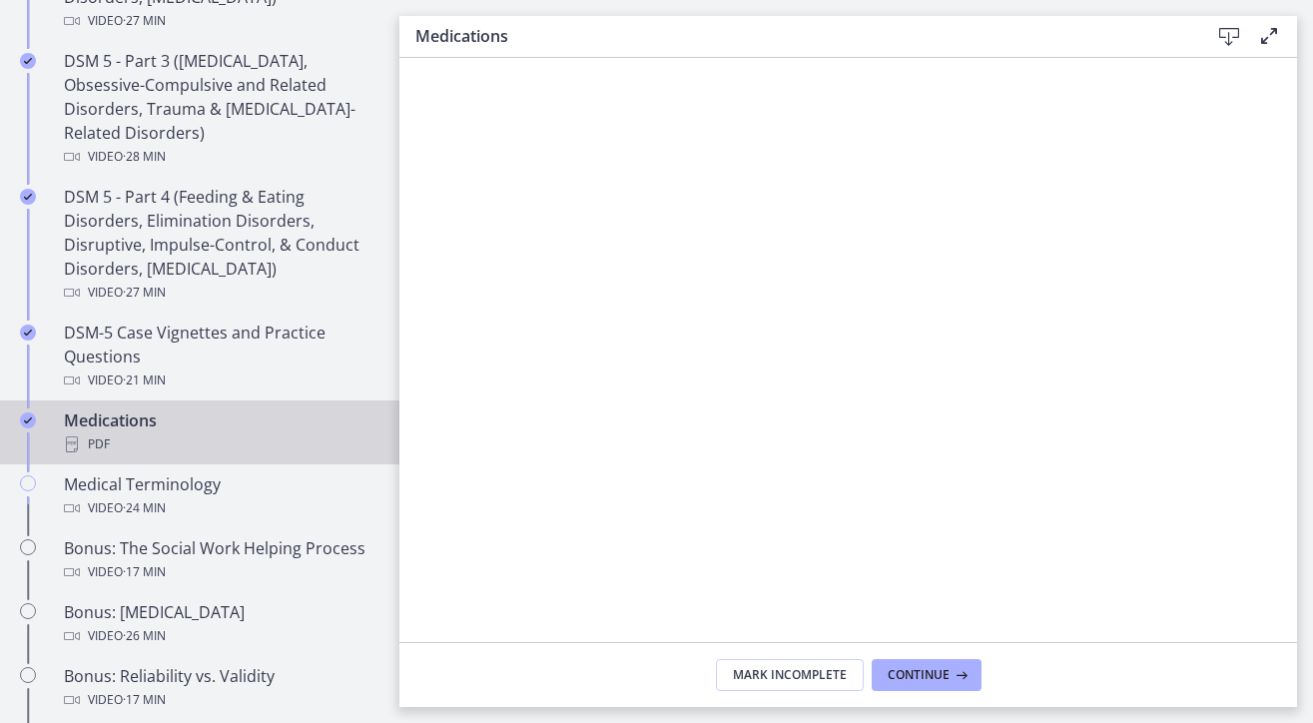
scroll to position [1164, 0]
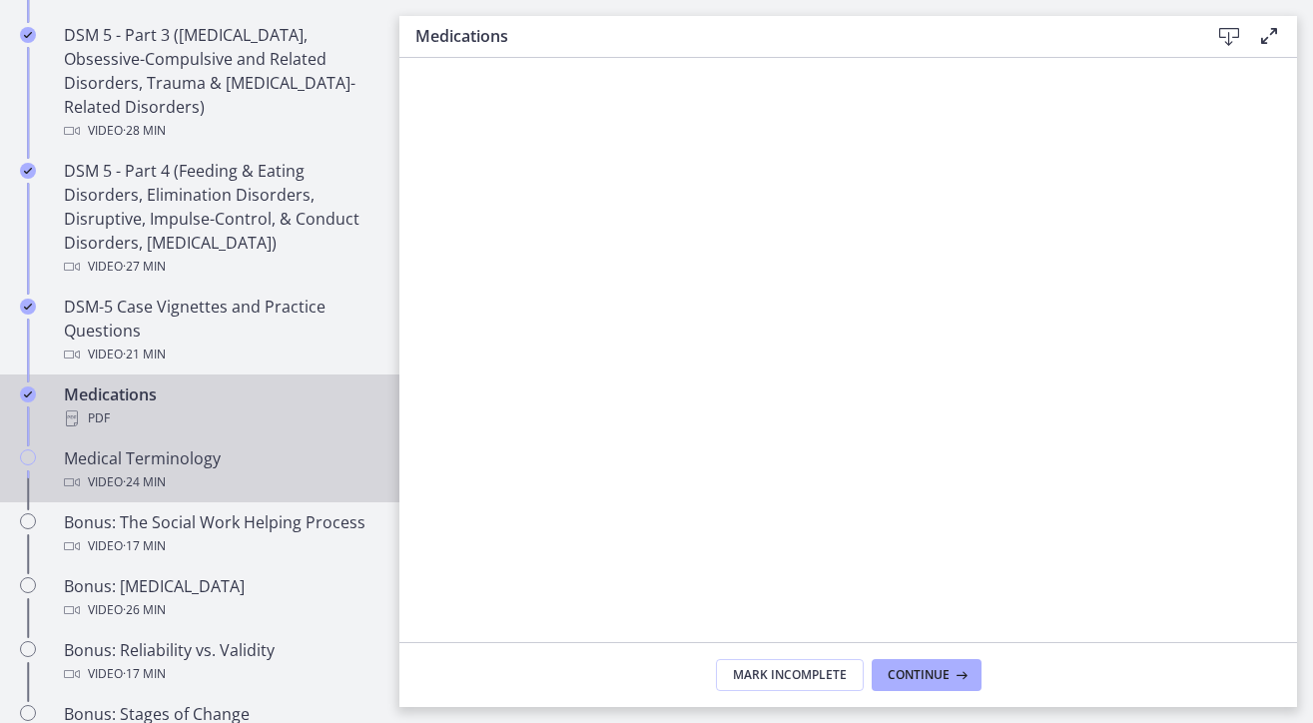
click at [236, 458] on div "Medical Terminology Video · 24 min" at bounding box center [219, 470] width 311 height 48
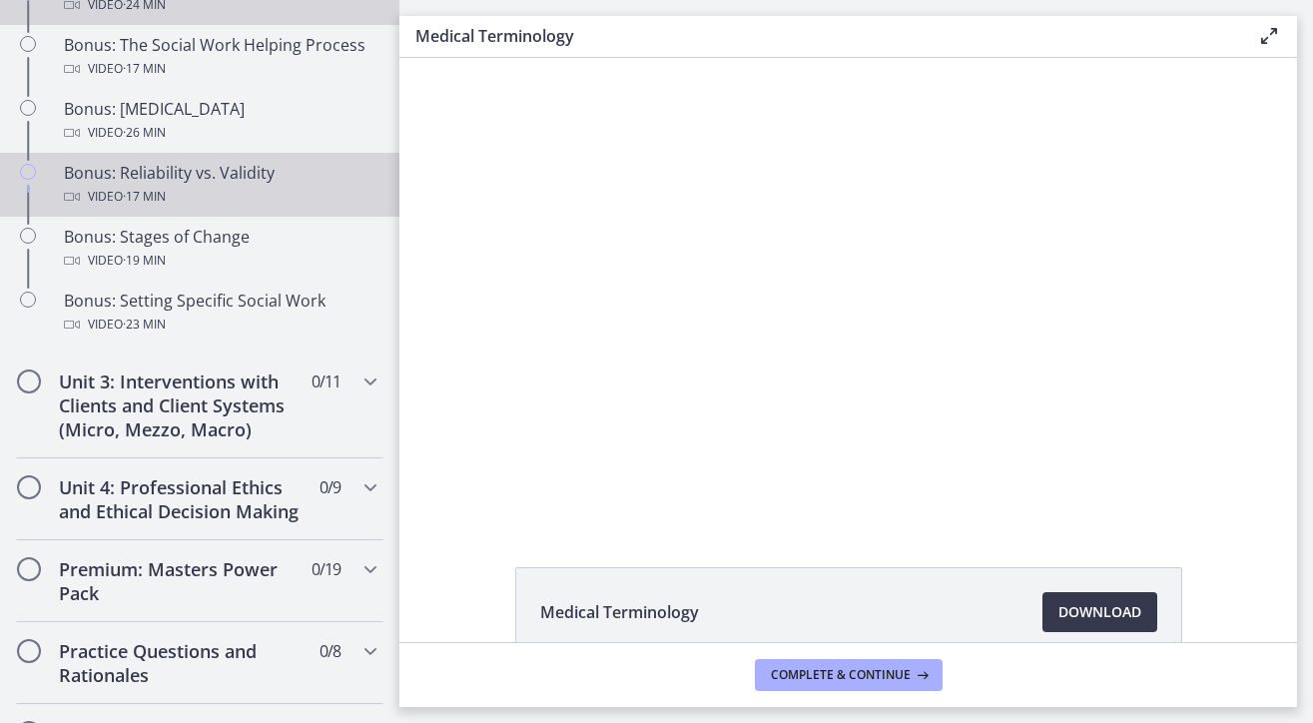
scroll to position [1655, 0]
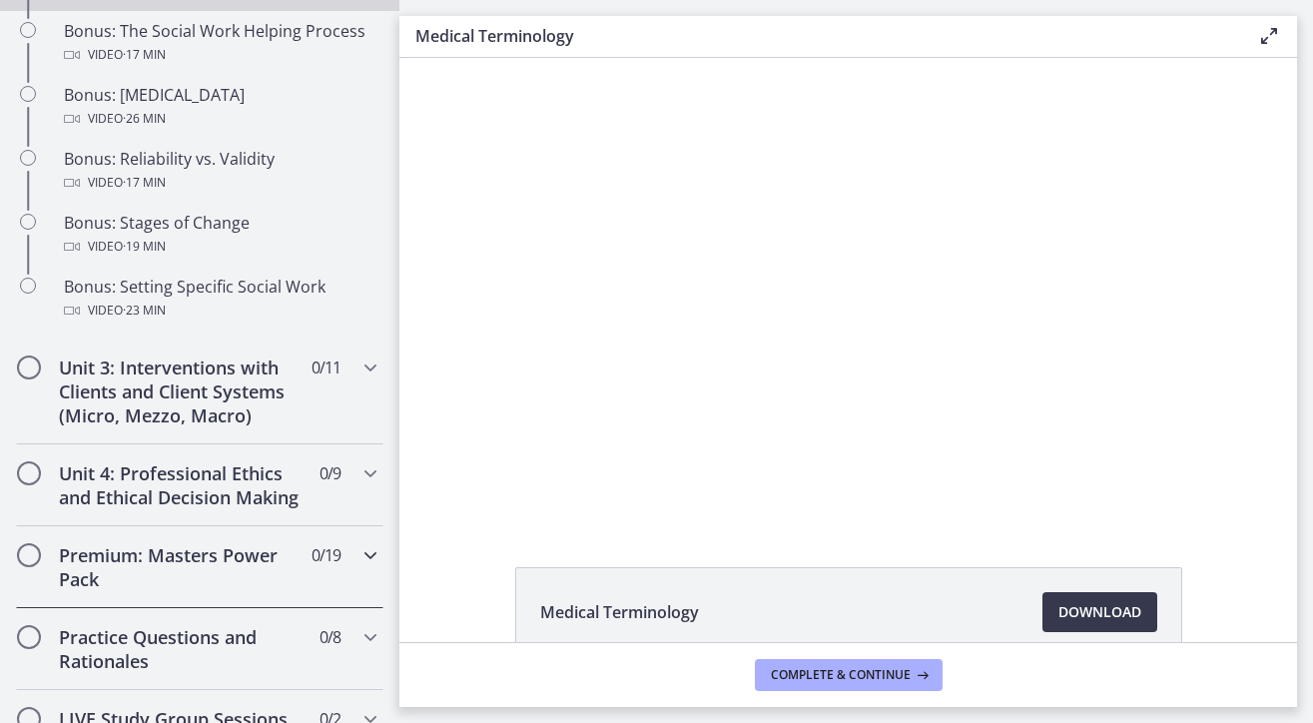
click at [337, 564] on span "0 / 19 Completed" at bounding box center [325, 555] width 29 height 24
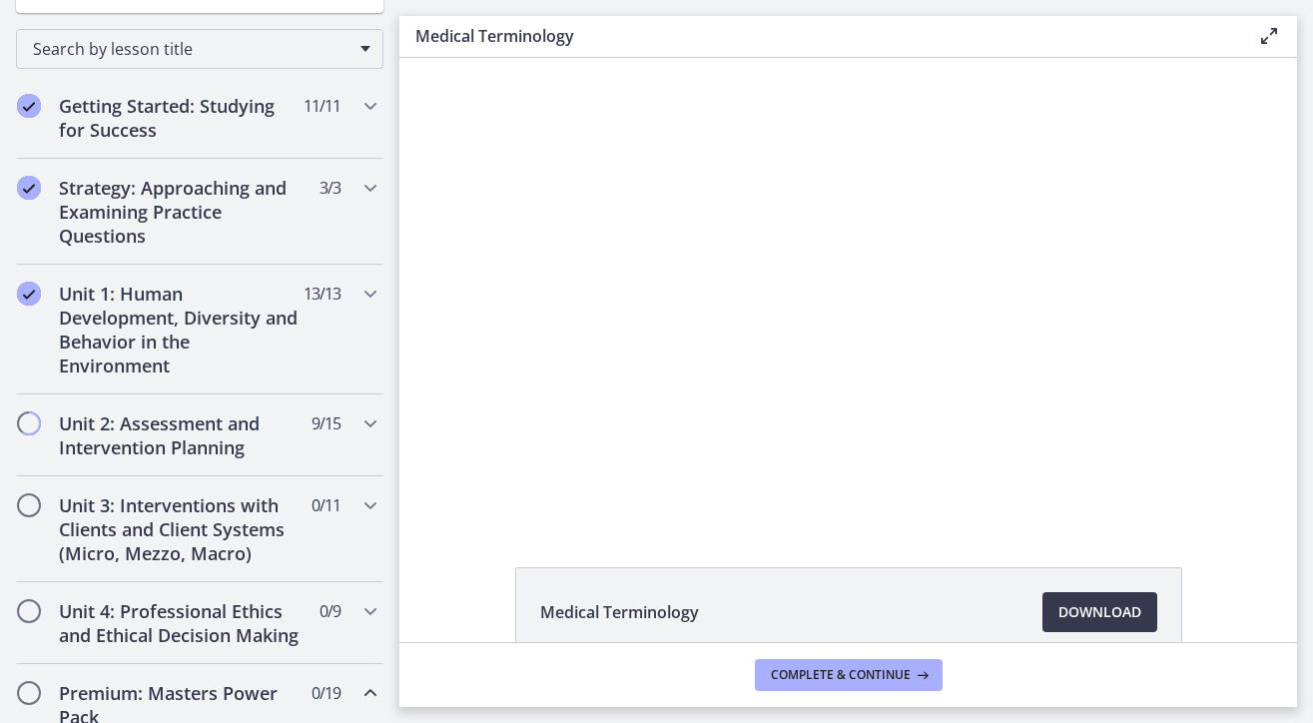
scroll to position [0, 0]
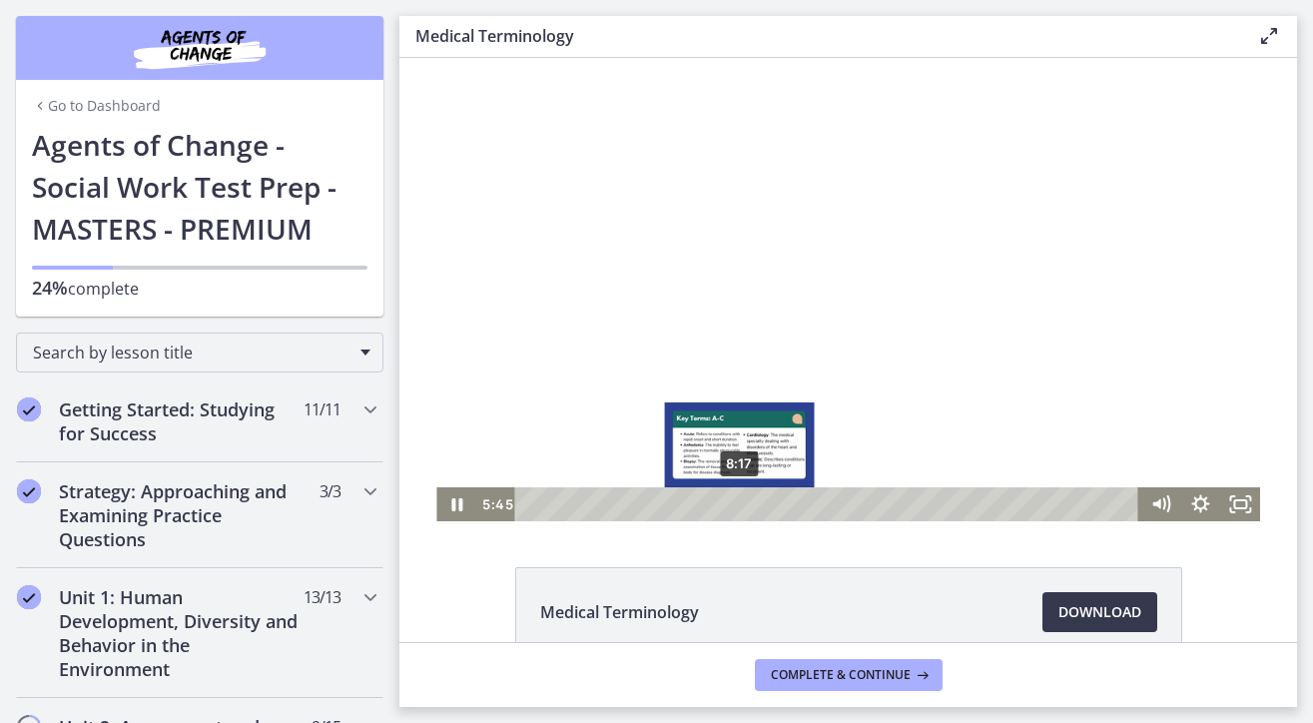
click at [740, 502] on div "8:17" at bounding box center [829, 504] width 601 height 34
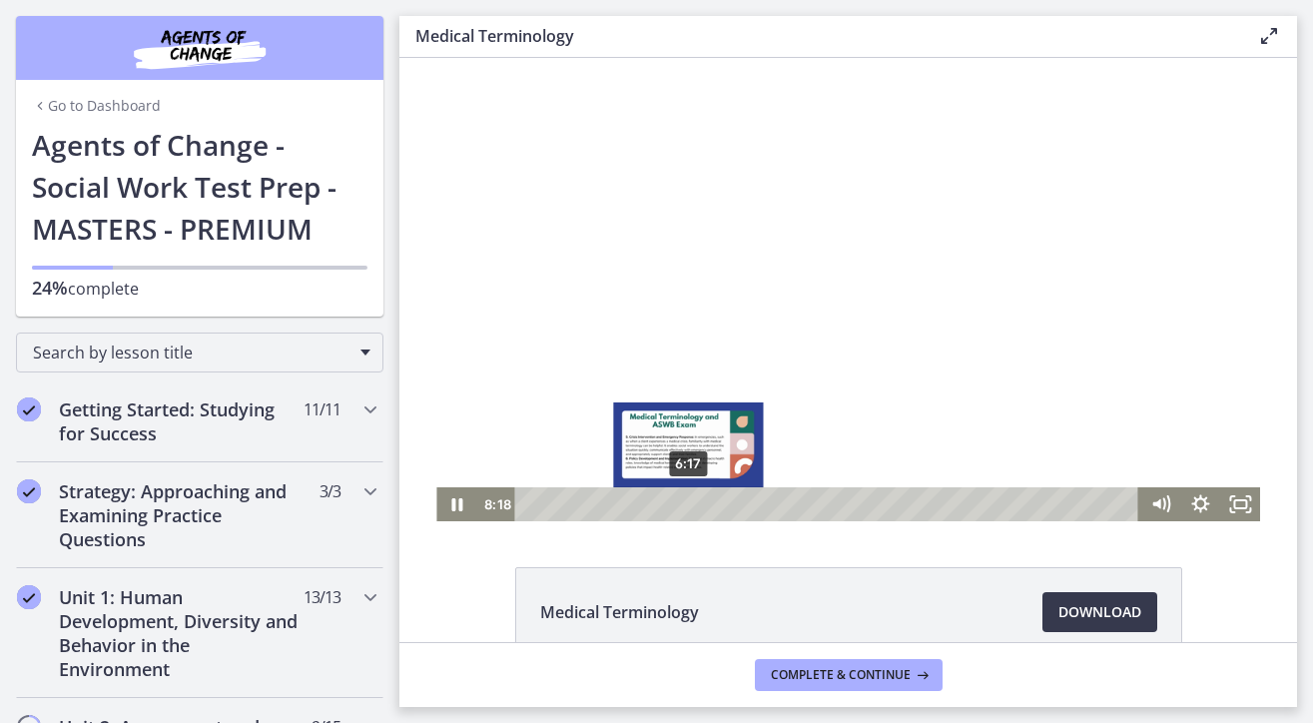
click at [689, 498] on div "6:17" at bounding box center [829, 504] width 601 height 34
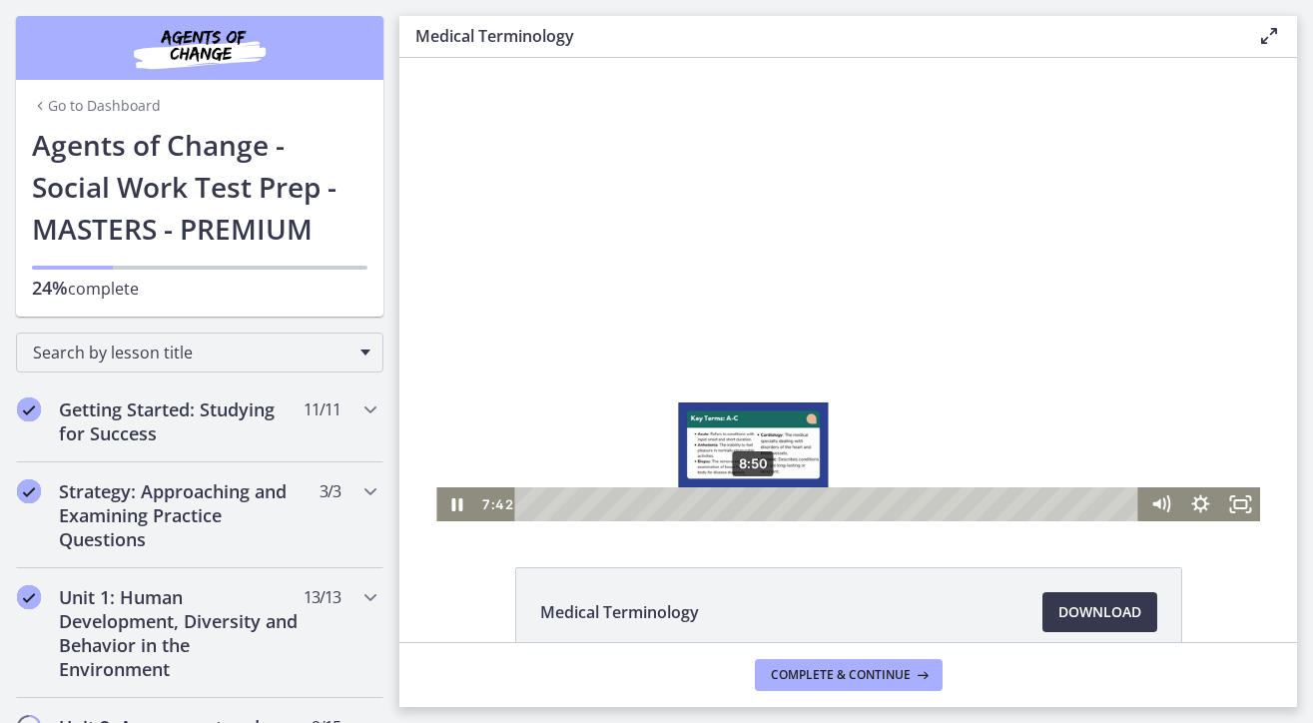
click at [753, 500] on div "8:50" at bounding box center [829, 504] width 601 height 34
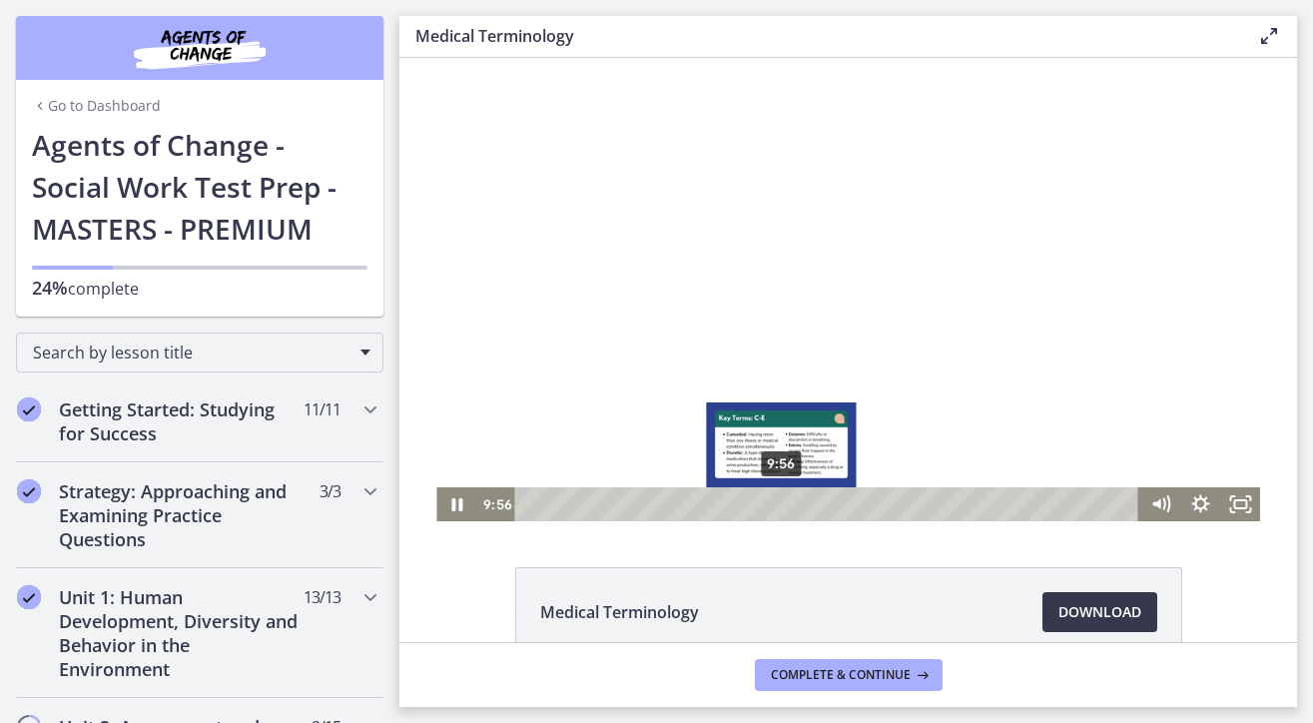
click at [782, 506] on div "9:56" at bounding box center [829, 504] width 601 height 34
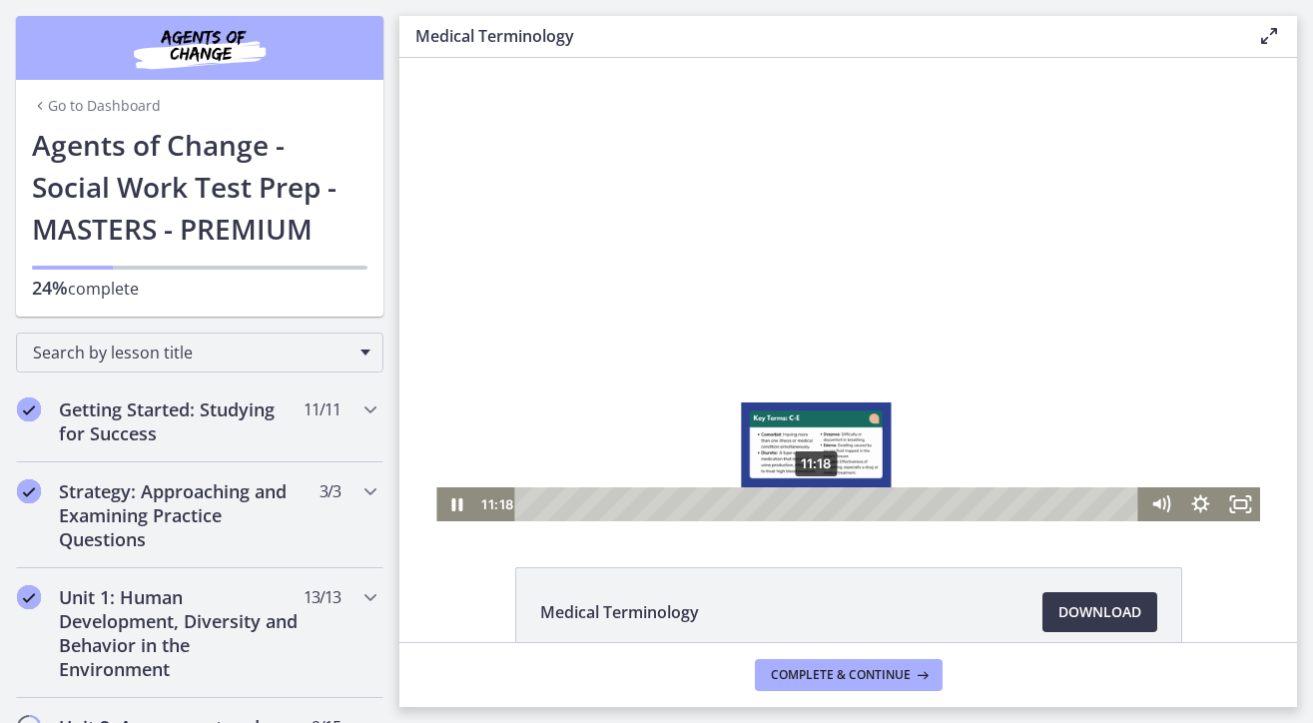
click at [816, 508] on div "11:18" at bounding box center [829, 504] width 601 height 34
click at [832, 508] on div "11:56" at bounding box center [829, 504] width 601 height 34
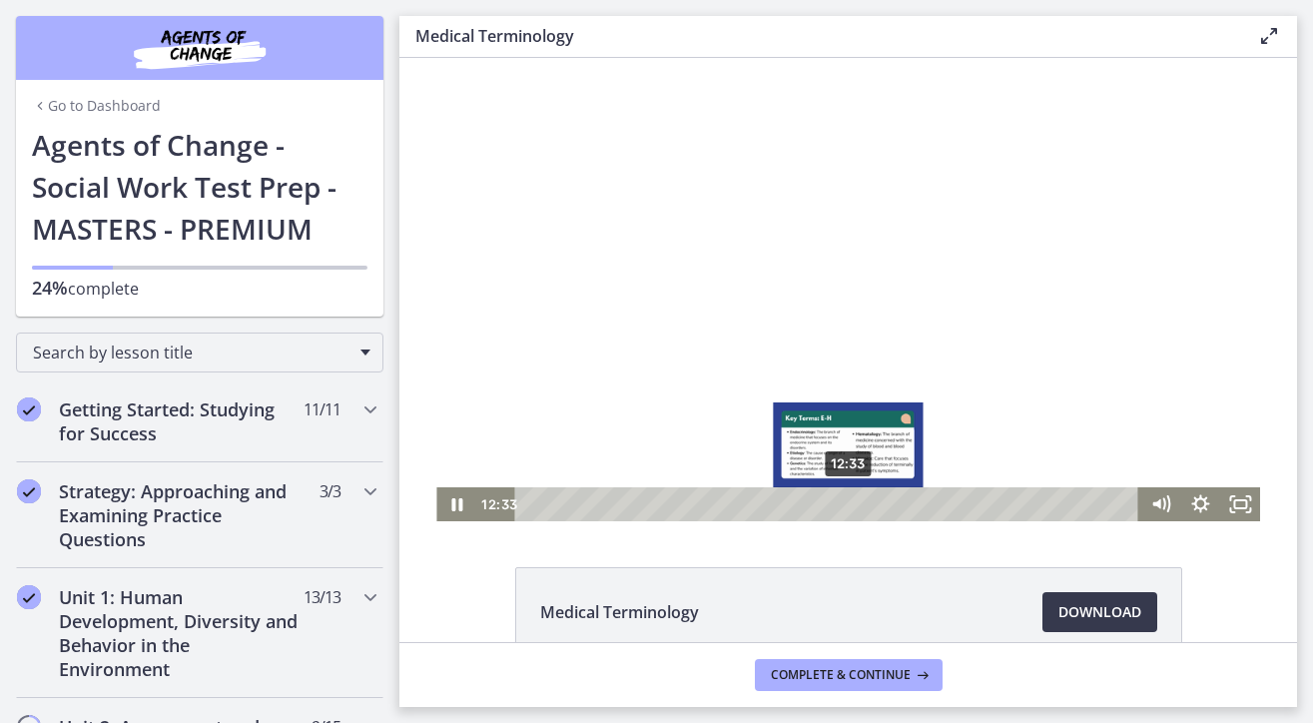
click at [848, 505] on div "12:33" at bounding box center [829, 504] width 601 height 34
click at [859, 506] on div "12:59" at bounding box center [829, 504] width 601 height 34
click at [869, 503] on div "13:23" at bounding box center [829, 504] width 601 height 34
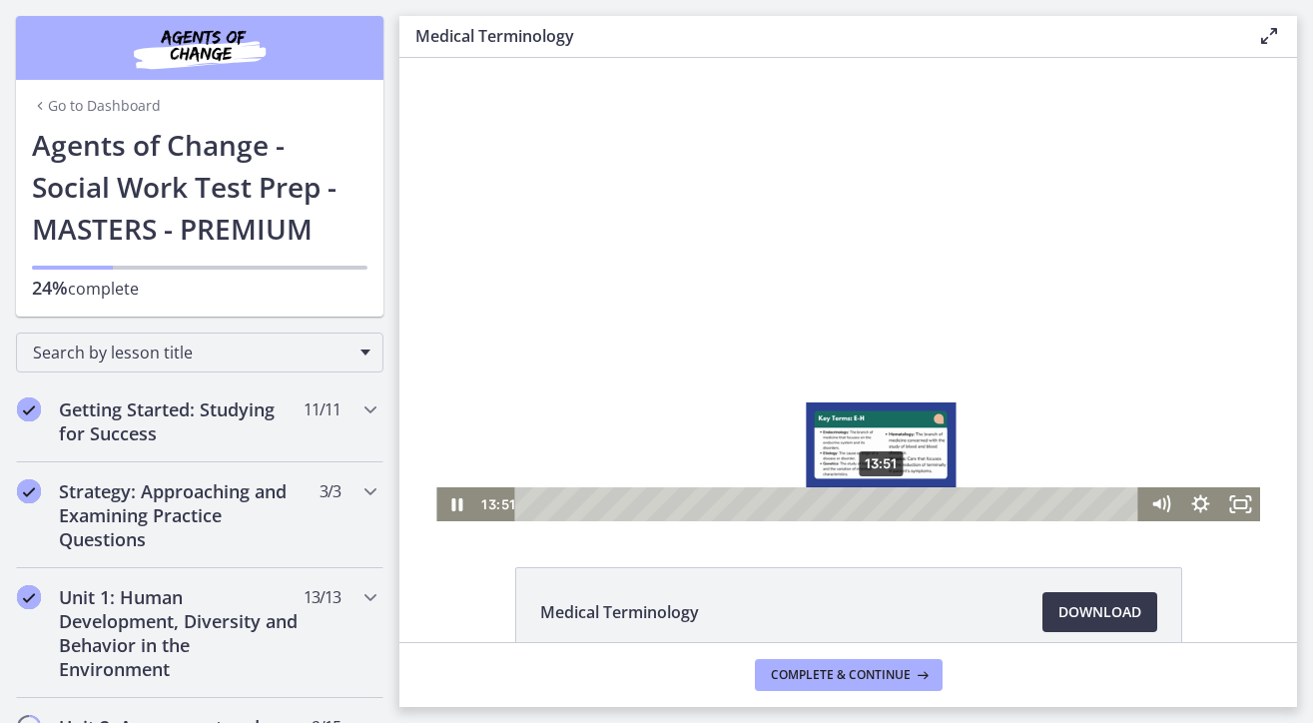
click at [881, 504] on div "13:51" at bounding box center [829, 504] width 601 height 34
click at [895, 503] on div "14:24" at bounding box center [829, 504] width 601 height 34
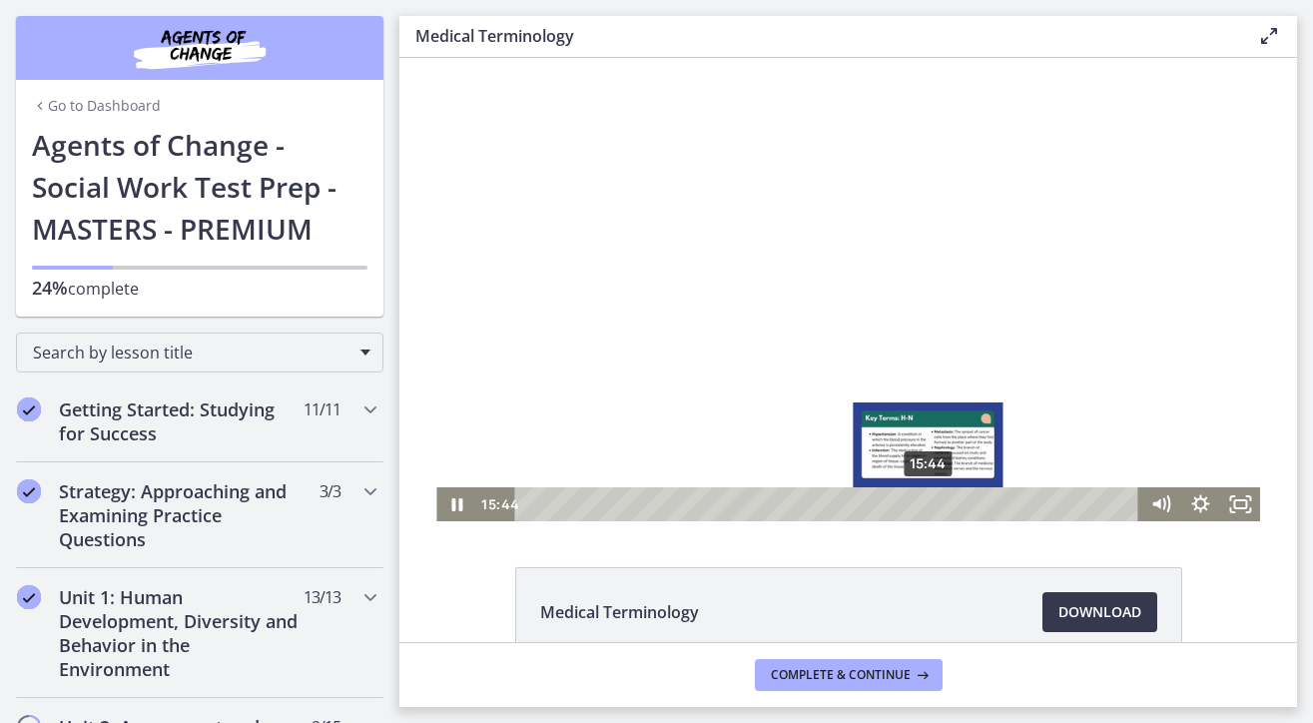
click at [929, 506] on div "15:44" at bounding box center [829, 504] width 601 height 34
click at [942, 506] on div "16:15" at bounding box center [829, 504] width 601 height 34
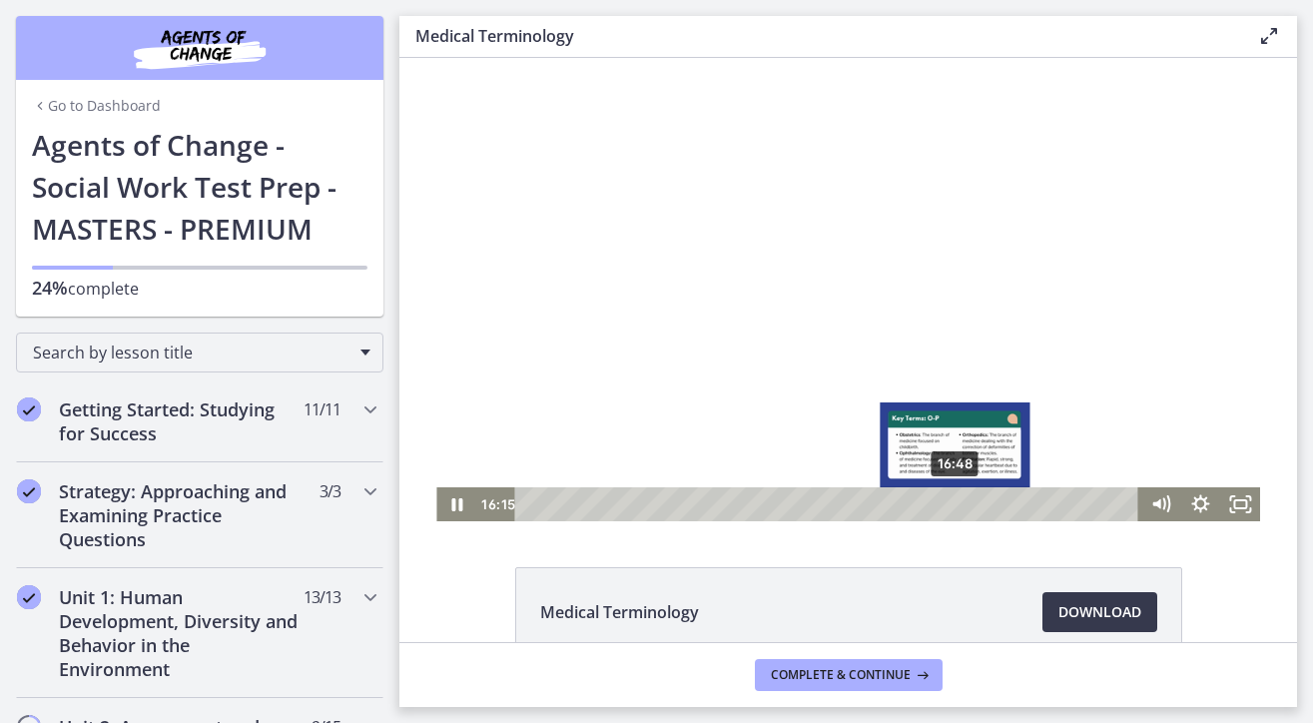
click at [956, 508] on div "16:48" at bounding box center [829, 504] width 601 height 34
click at [973, 506] on div "17:28" at bounding box center [829, 504] width 601 height 34
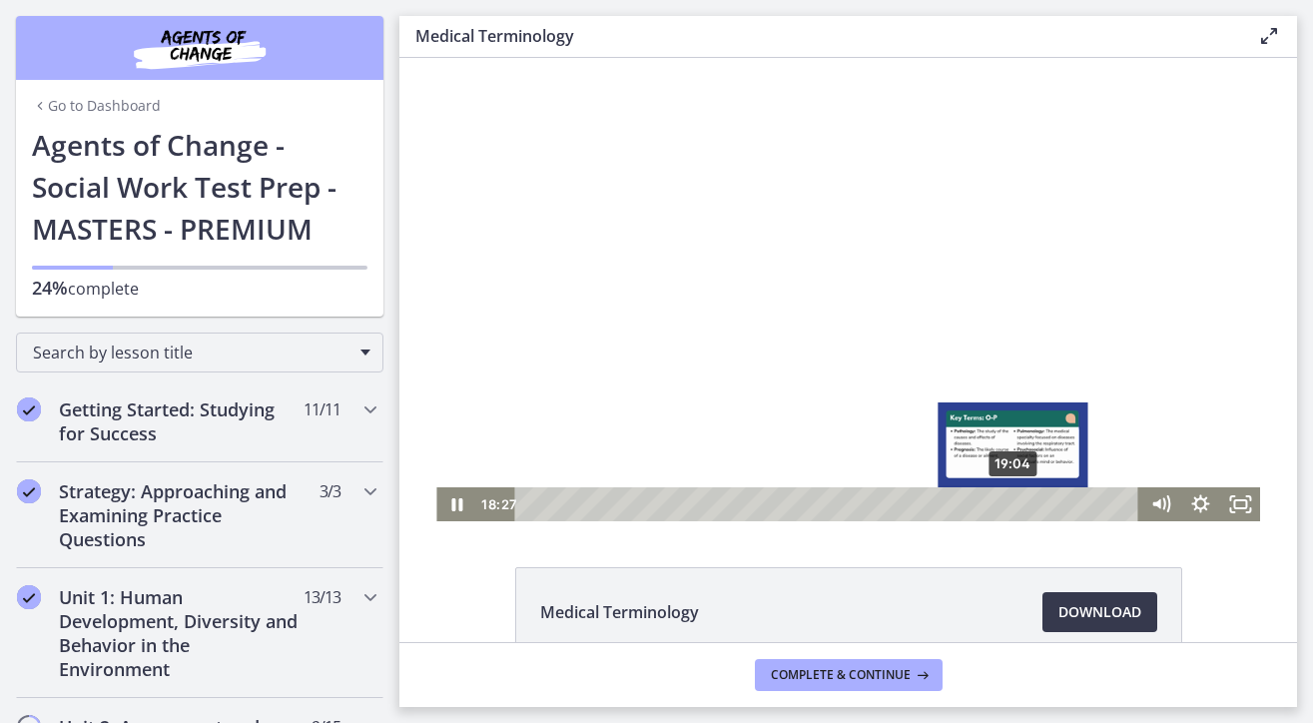
click at [1014, 500] on div "19:04" at bounding box center [829, 504] width 601 height 34
click at [1027, 505] on div "19:30" at bounding box center [829, 504] width 601 height 34
click at [1036, 508] on div "19:56" at bounding box center [829, 504] width 601 height 34
click at [1036, 508] on div "Playbar" at bounding box center [1034, 503] width 11 height 11
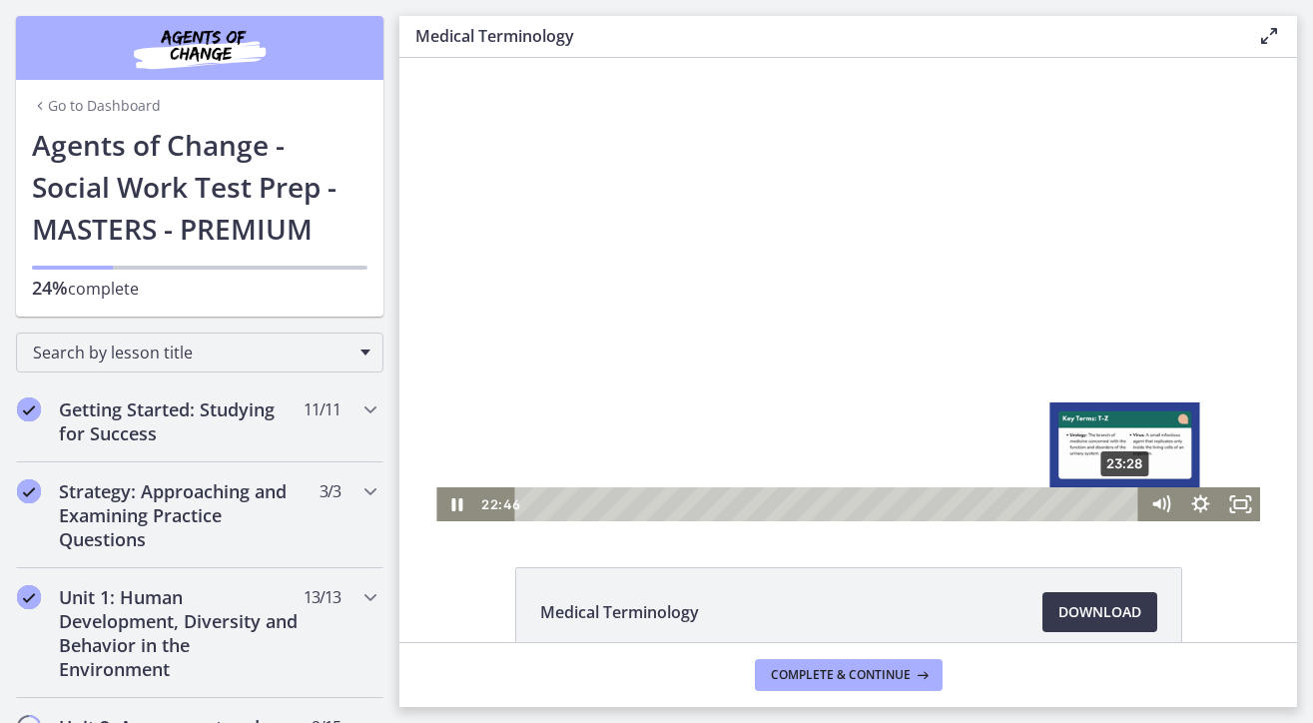
click at [1087, 503] on div "23:28" at bounding box center [829, 504] width 601 height 34
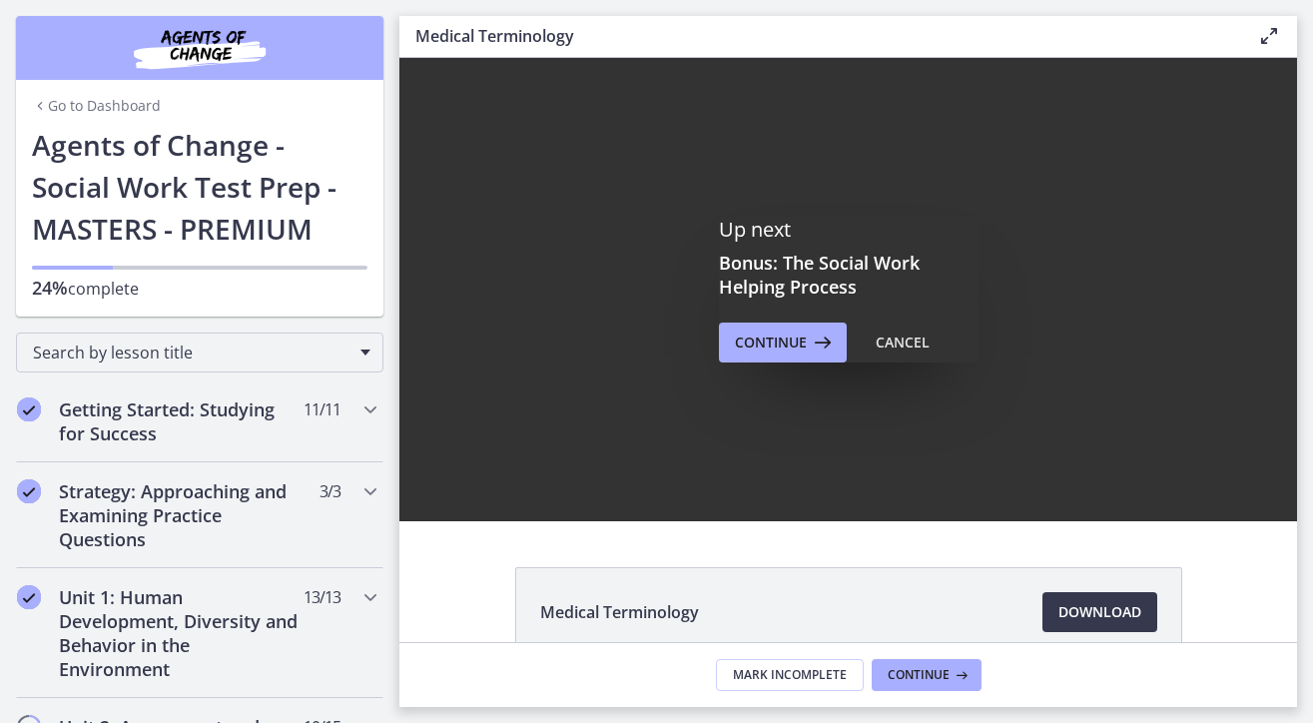
click at [822, 364] on div "Up next Bonus: The Social Work Helping Process Continue Cancel" at bounding box center [847, 289] width 897 height 463
click at [811, 348] on icon at bounding box center [821, 342] width 28 height 24
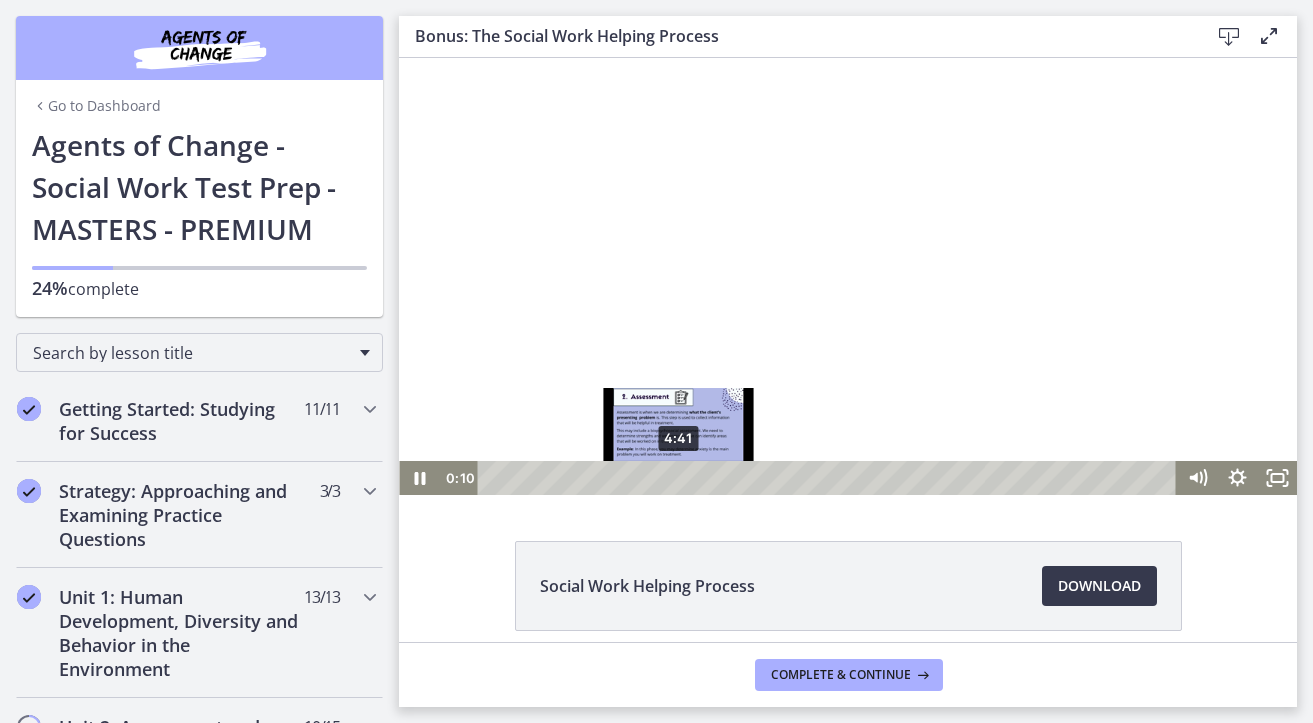
click at [679, 479] on div "4:41" at bounding box center [829, 478] width 675 height 34
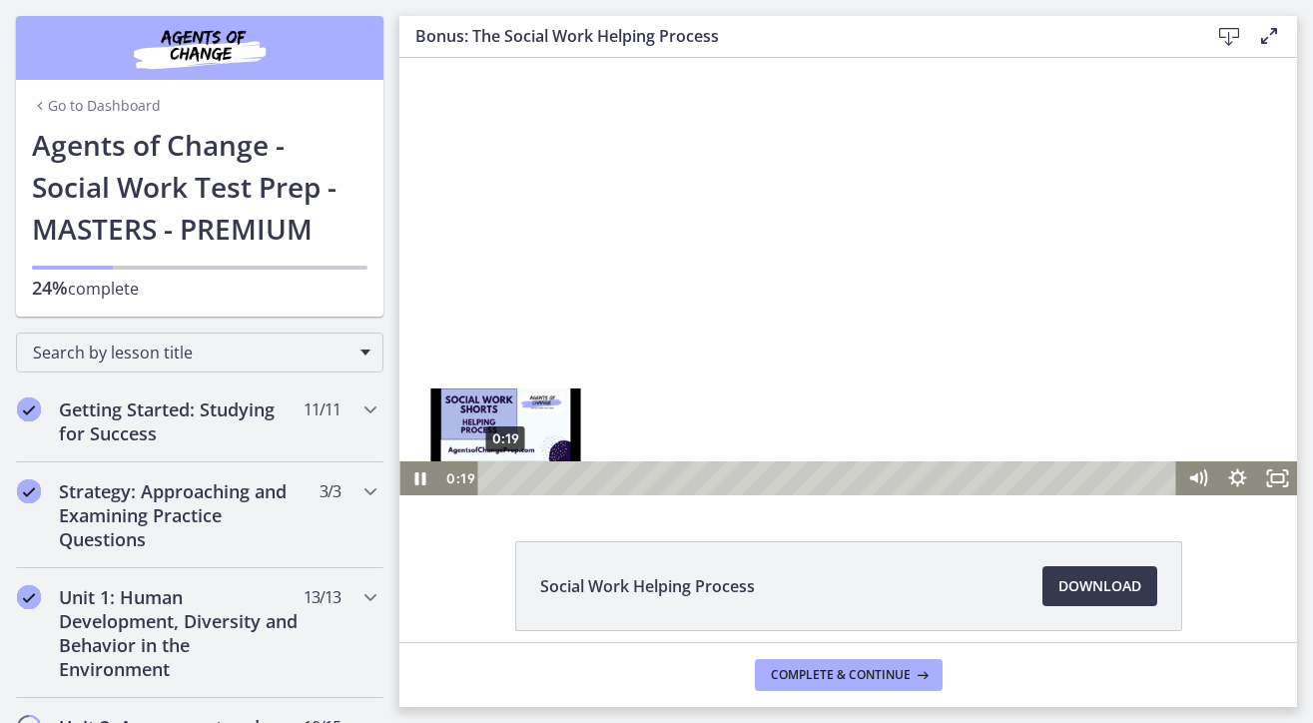
click at [505, 473] on div "0:19" at bounding box center [829, 478] width 675 height 34
click at [514, 478] on div "0:33" at bounding box center [829, 478] width 675 height 34
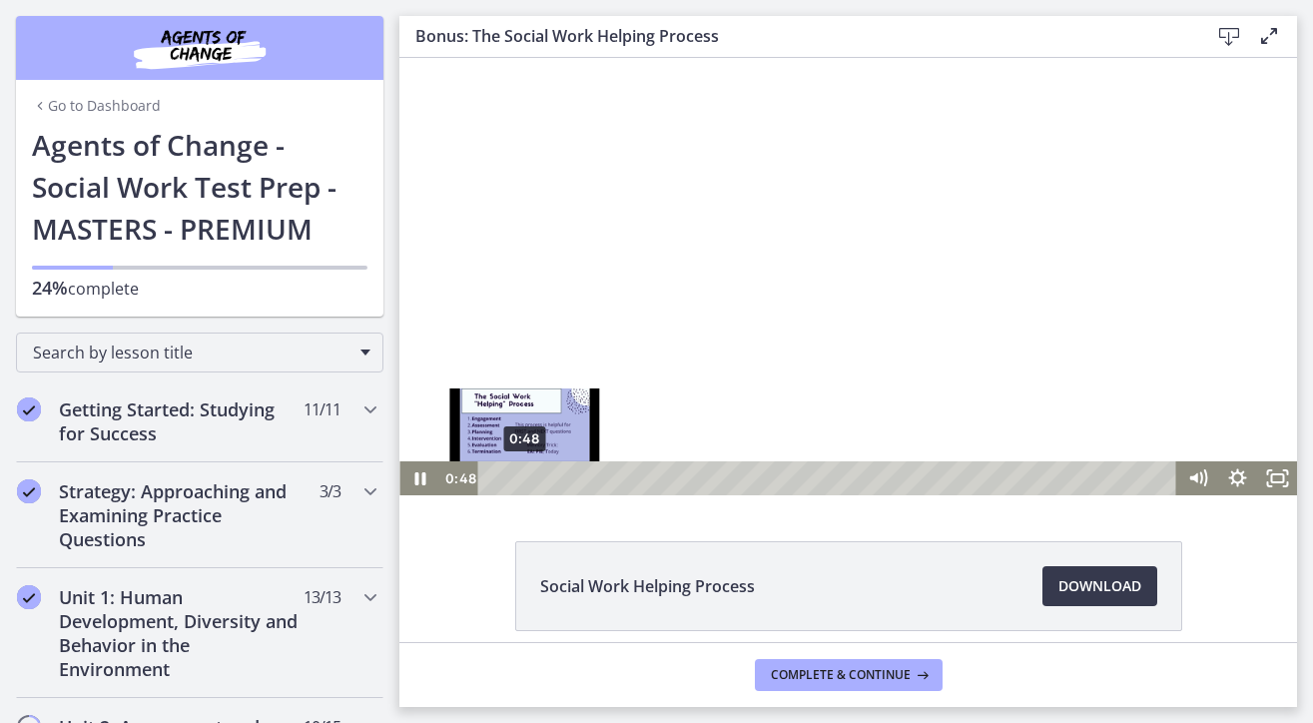
click at [524, 482] on div "0:48" at bounding box center [829, 478] width 675 height 34
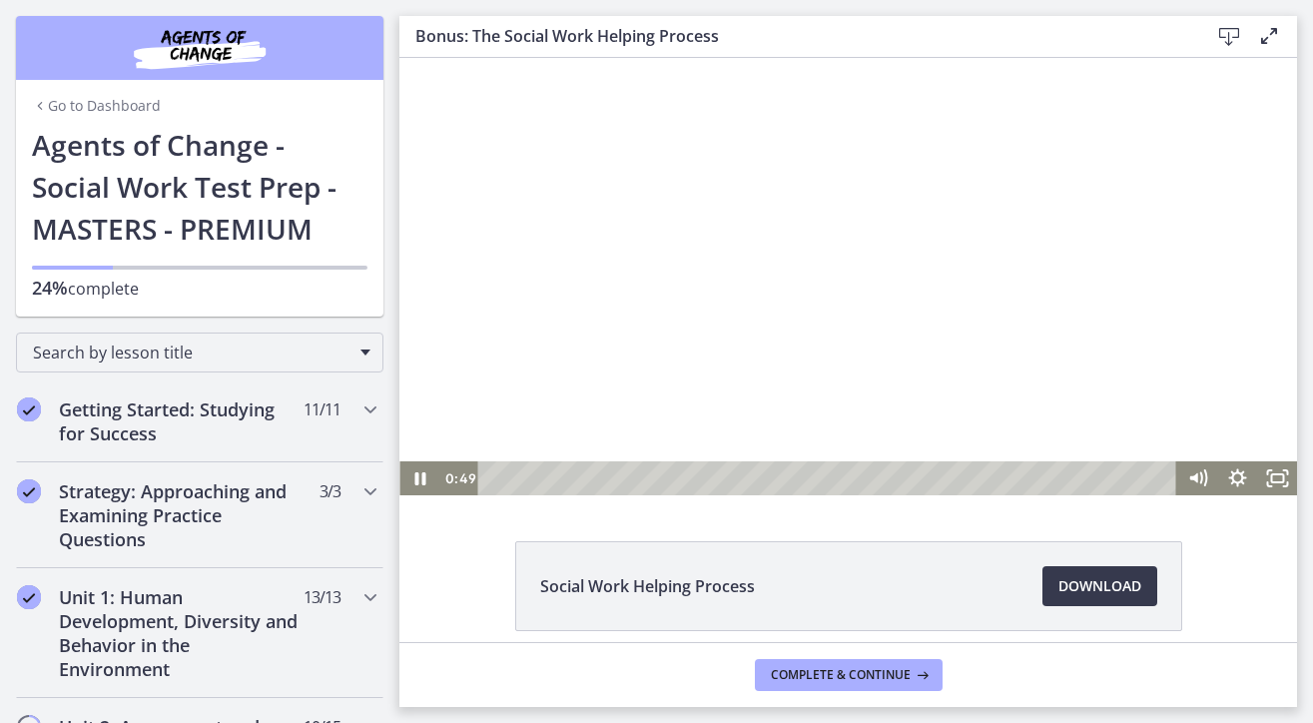
click at [881, 305] on div at bounding box center [847, 276] width 897 height 437
